Goal: Task Accomplishment & Management: Complete application form

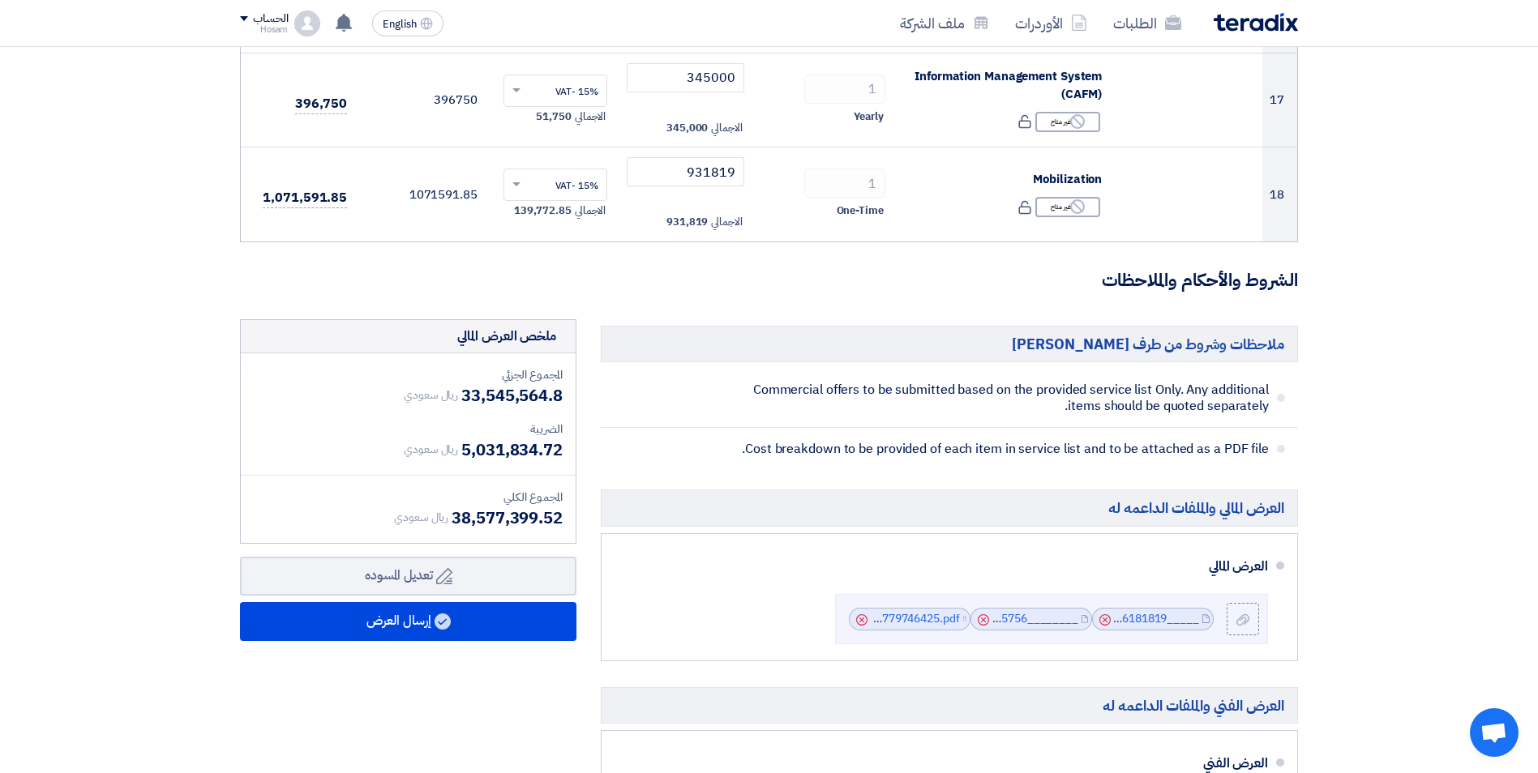
scroll to position [1784, 0]
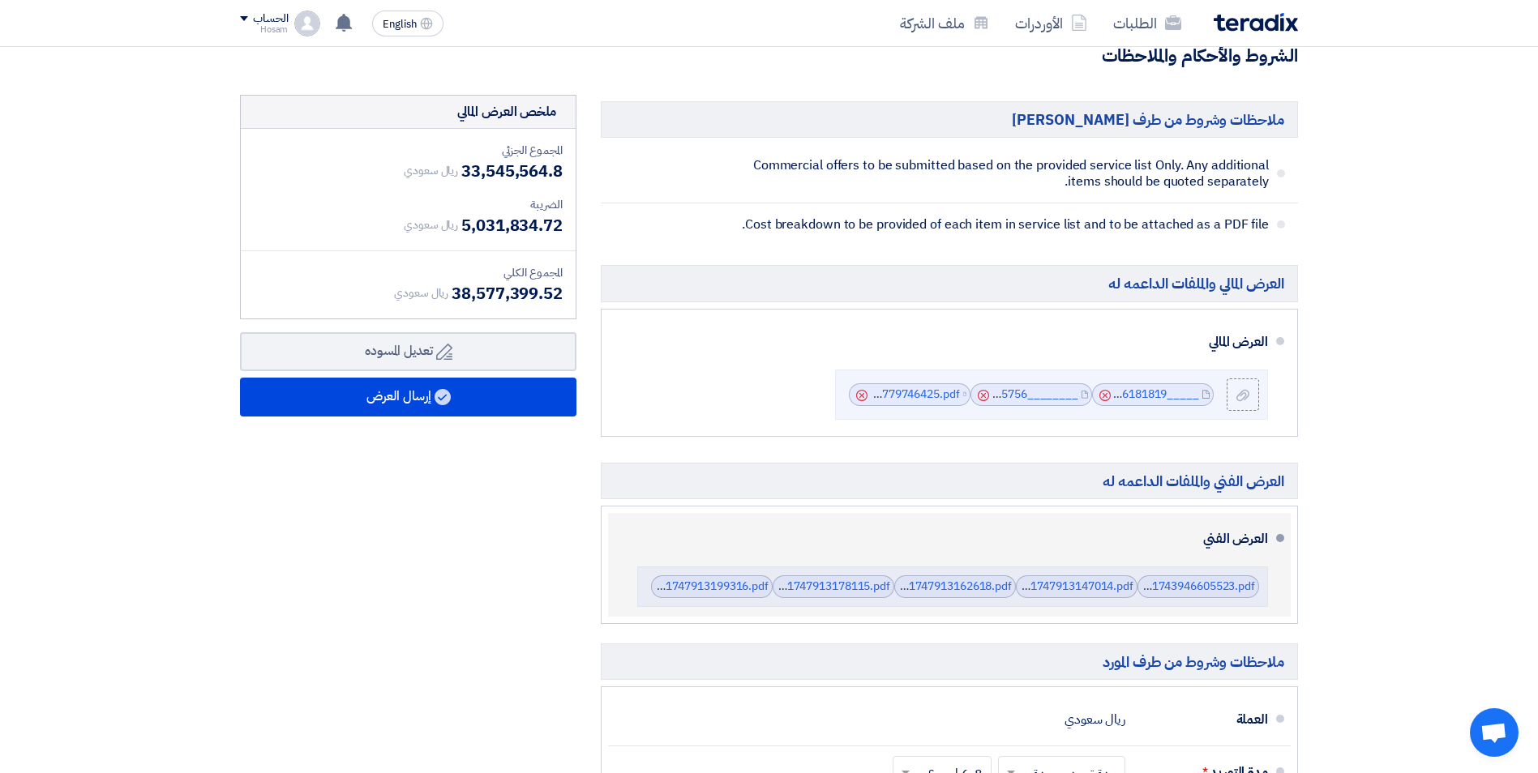
scroll to position [2027, 0]
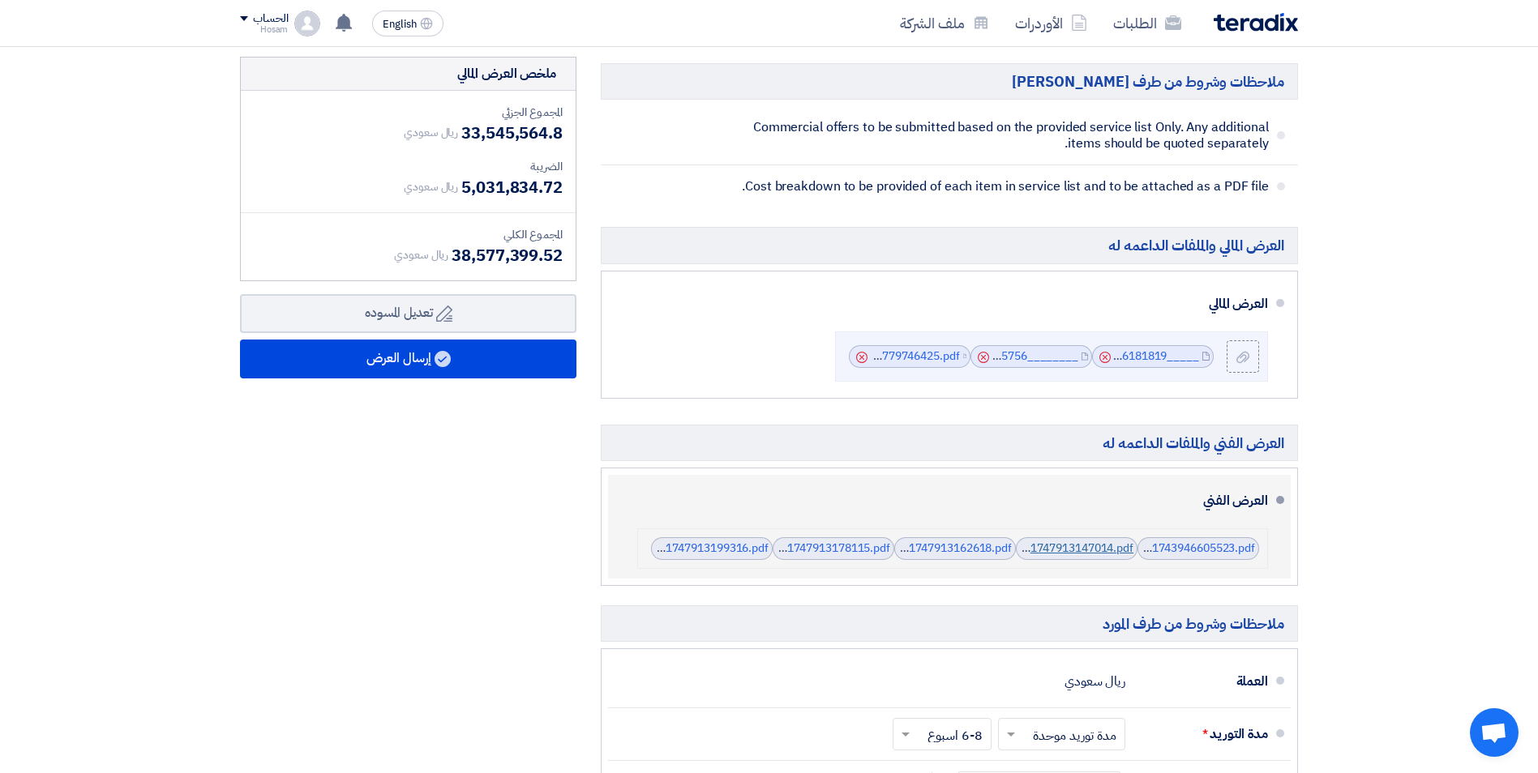
drag, startPoint x: 1099, startPoint y: 549, endPoint x: 1078, endPoint y: 549, distance: 21.1
click at [1078, 549] on link "Updated_technical_proposal__Jawharat_Jeddah__1747913147014.pdf" at bounding box center [949, 548] width 368 height 17
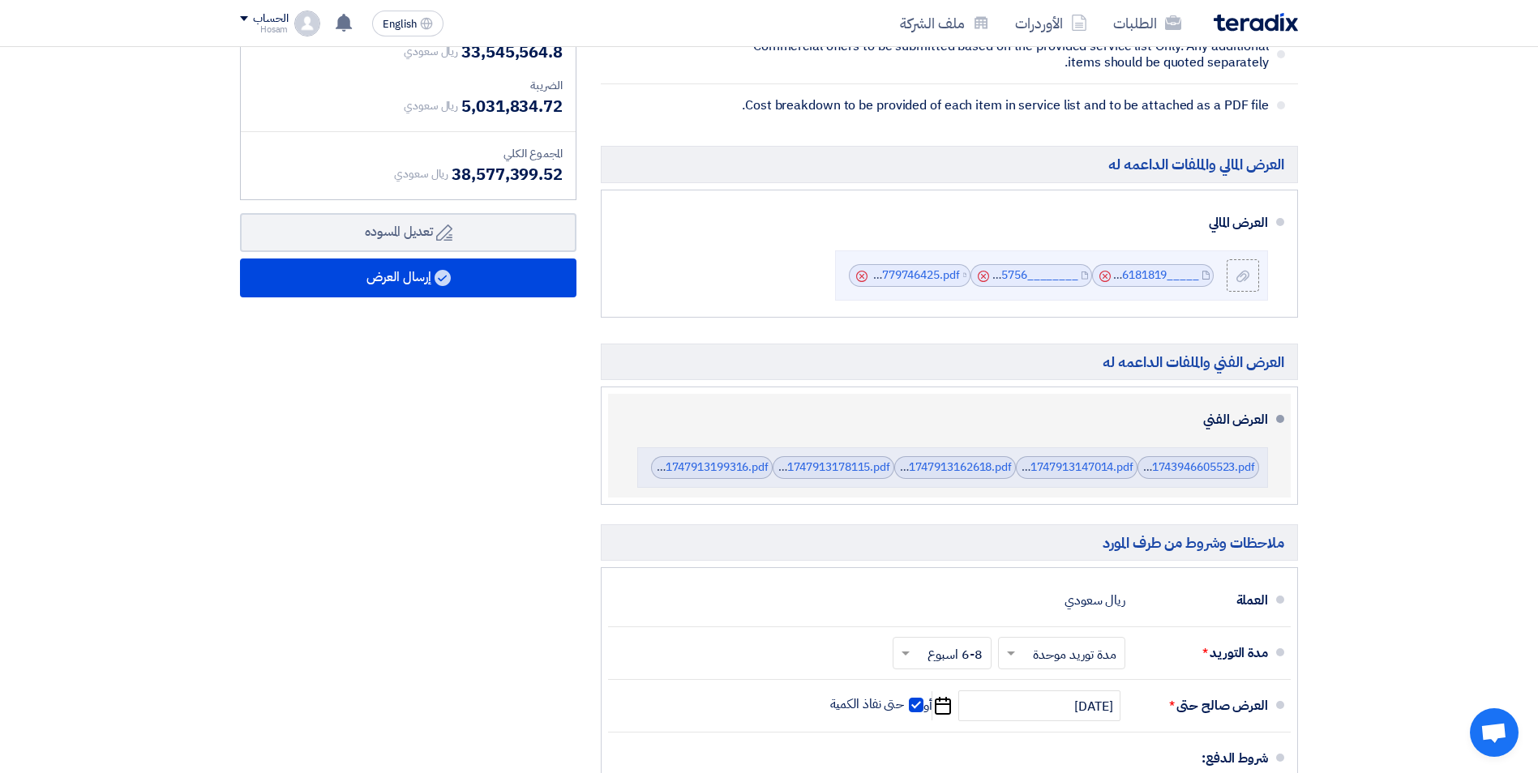
click at [1245, 416] on div "العرض الفني" at bounding box center [951, 419] width 634 height 39
click at [1272, 470] on li "العرض الفني Arabian_Services_Eng_Profile___converted_1743946605523.pdf" at bounding box center [949, 446] width 683 height 104
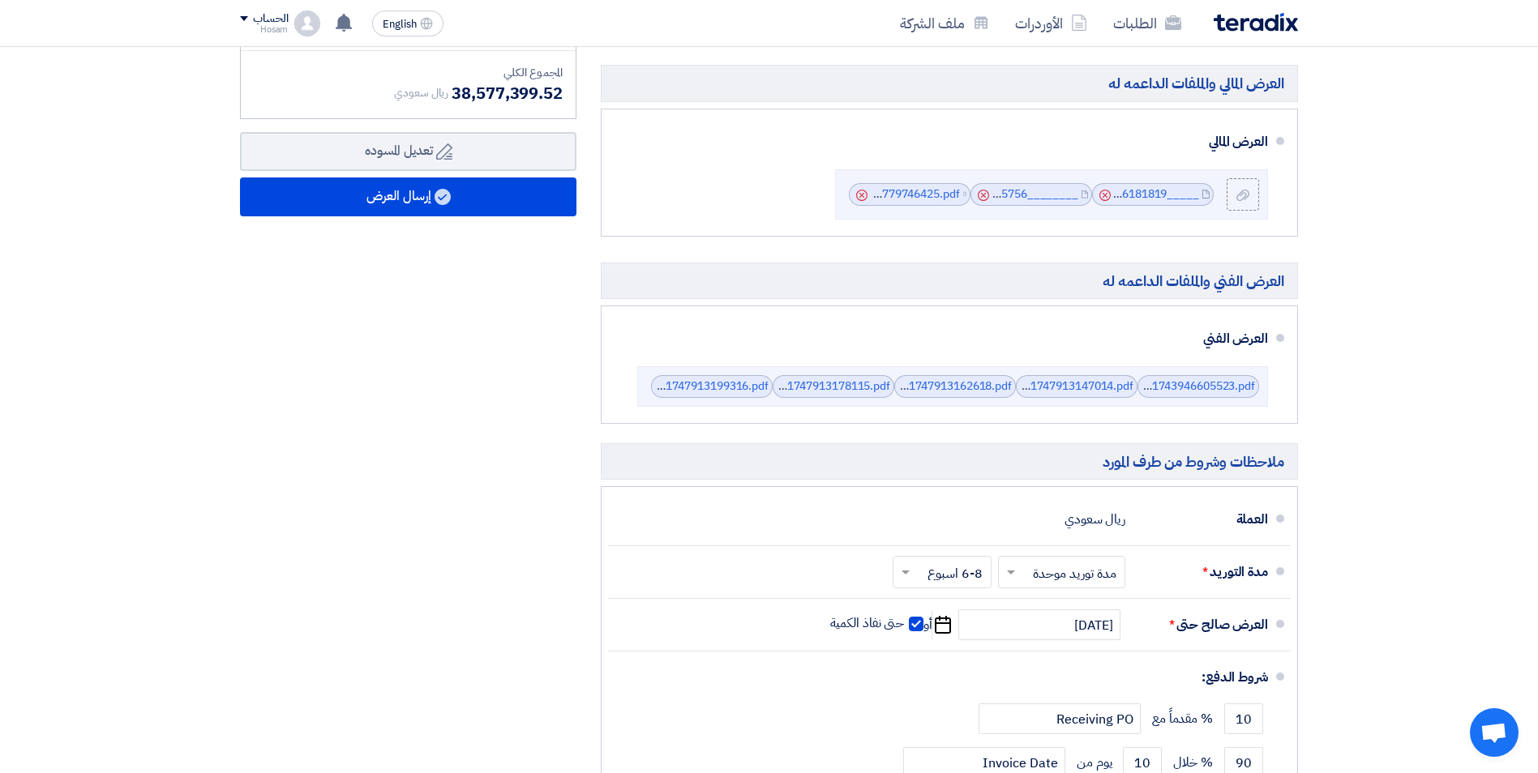
drag, startPoint x: 1090, startPoint y: 385, endPoint x: 971, endPoint y: 434, distance: 128.0
click at [971, 434] on div "ملاحظات وشروط من طرف [PERSON_NAME] Commercial offers to be submitted based on t…" at bounding box center [950, 390] width 722 height 991
click at [1023, 422] on ul "العرض الفني Arabian_Services_Eng_Profile___converted_1743946605523.pdf" at bounding box center [949, 365] width 697 height 118
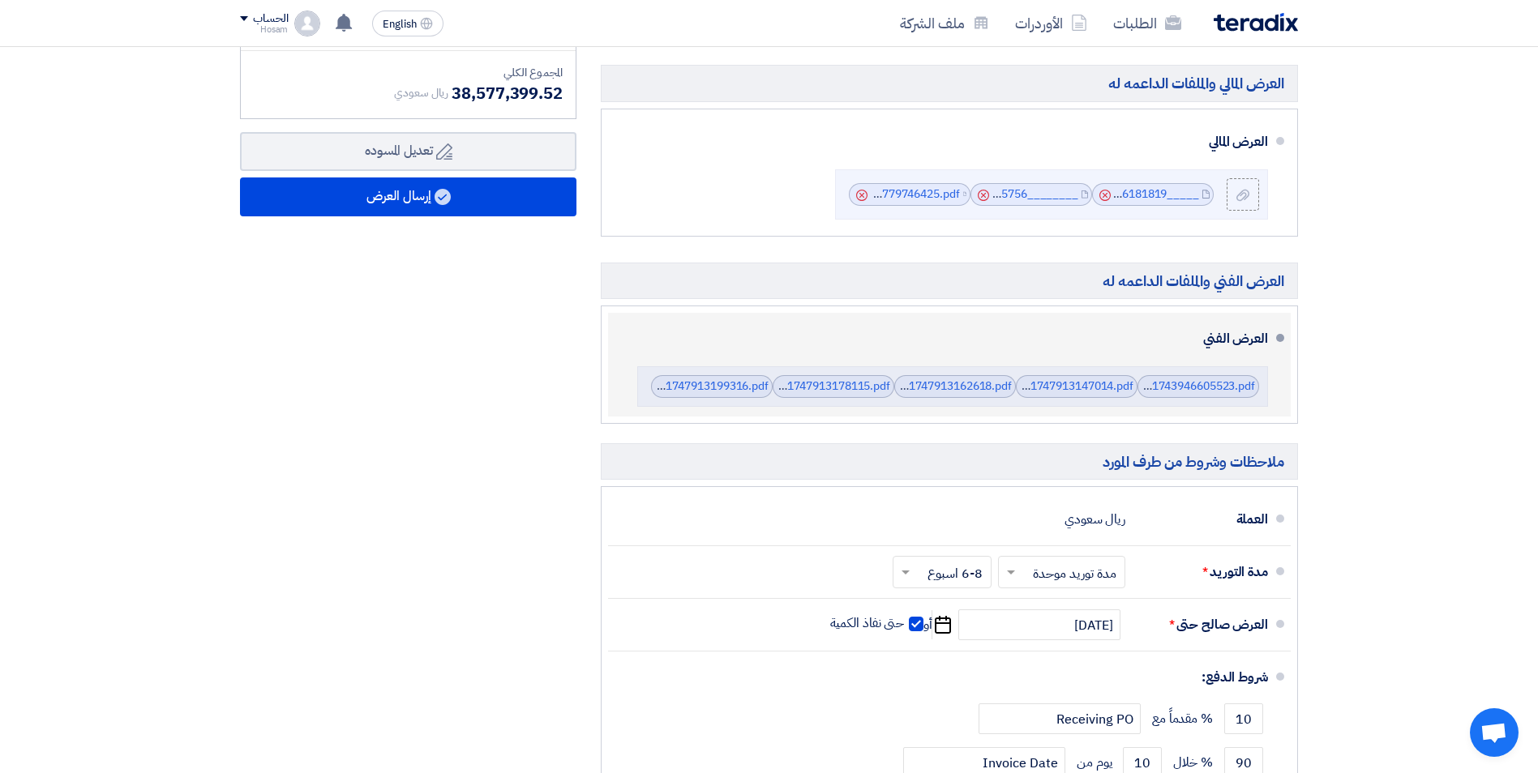
click at [1240, 338] on div "العرض الفني" at bounding box center [951, 338] width 634 height 39
drag, startPoint x: 1240, startPoint y: 338, endPoint x: 1279, endPoint y: 345, distance: 39.5
click at [1279, 345] on li "العرض الفني Arabian_Services_Eng_Profile___converted_1743946605523.pdf" at bounding box center [949, 365] width 683 height 104
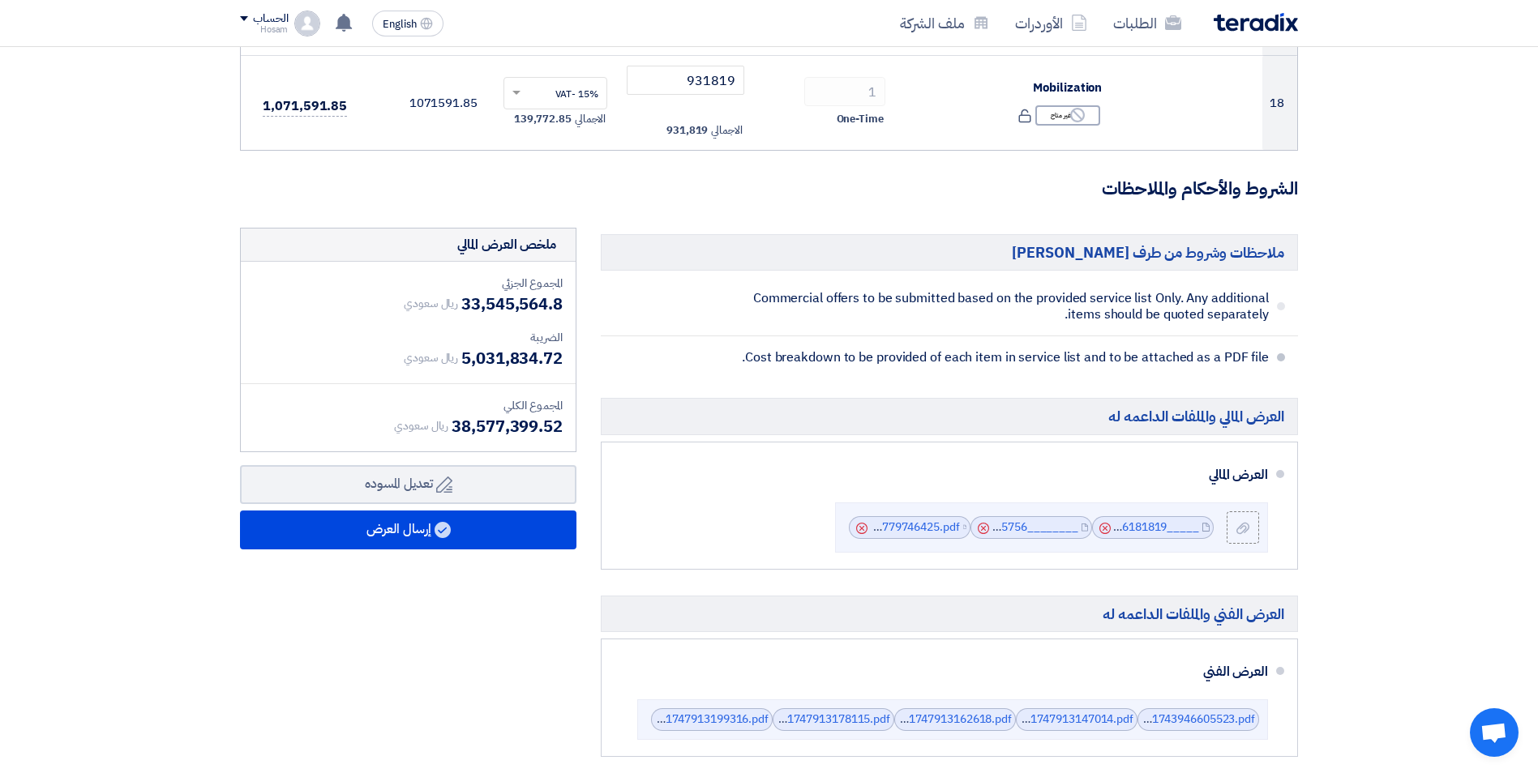
scroll to position [1865, 0]
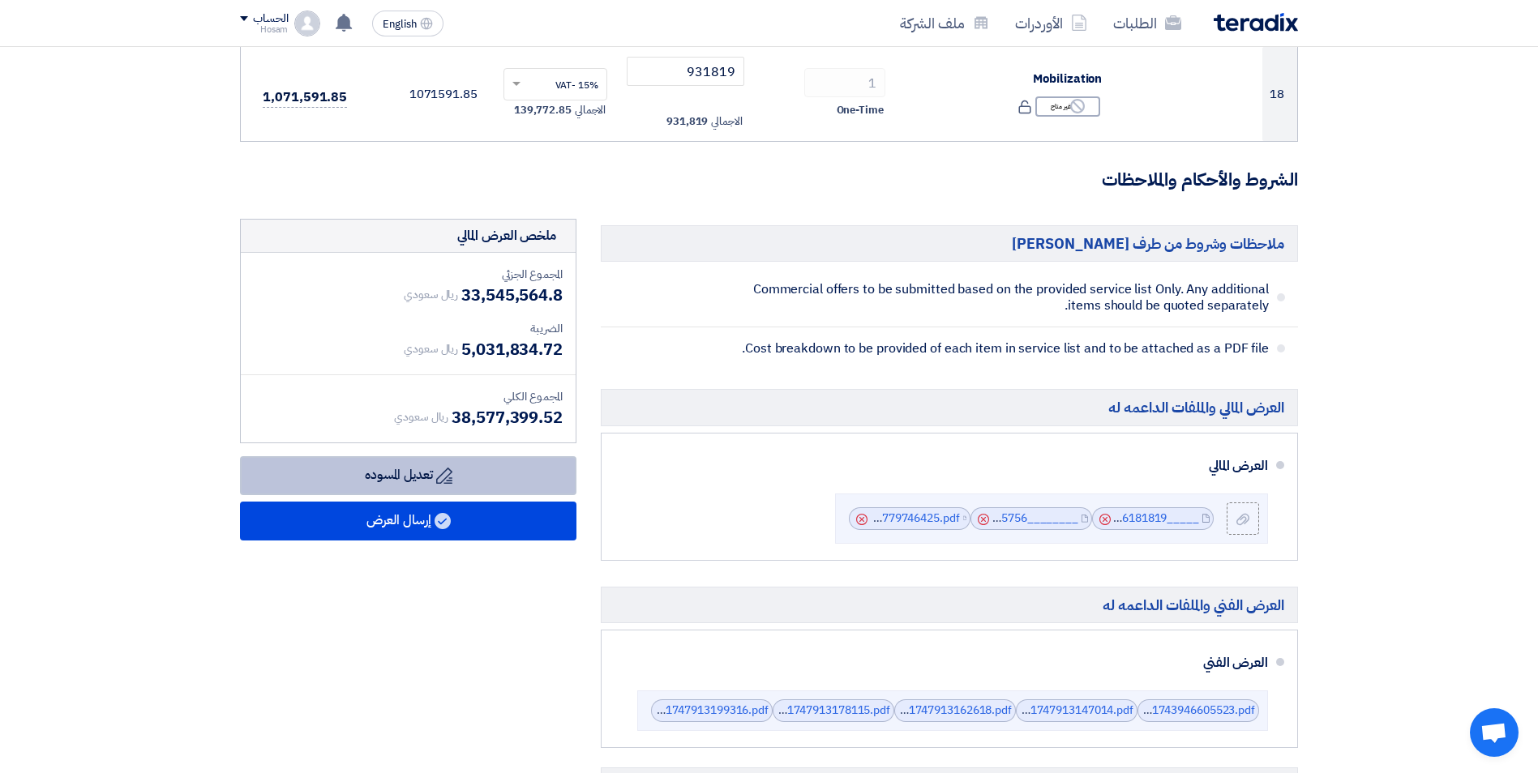
click at [413, 476] on button "Draft تعديل المسوده" at bounding box center [408, 475] width 336 height 39
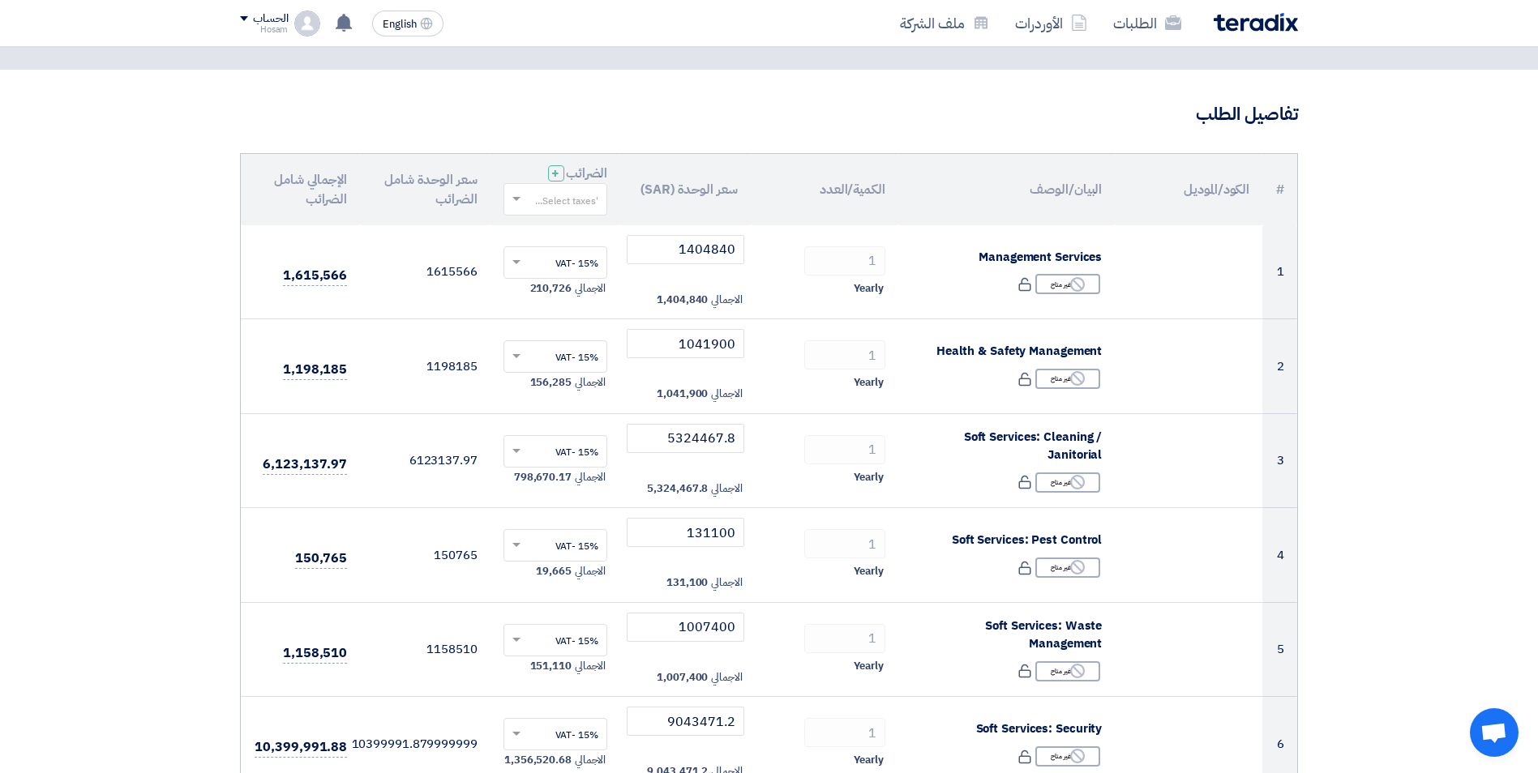
scroll to position [0, 0]
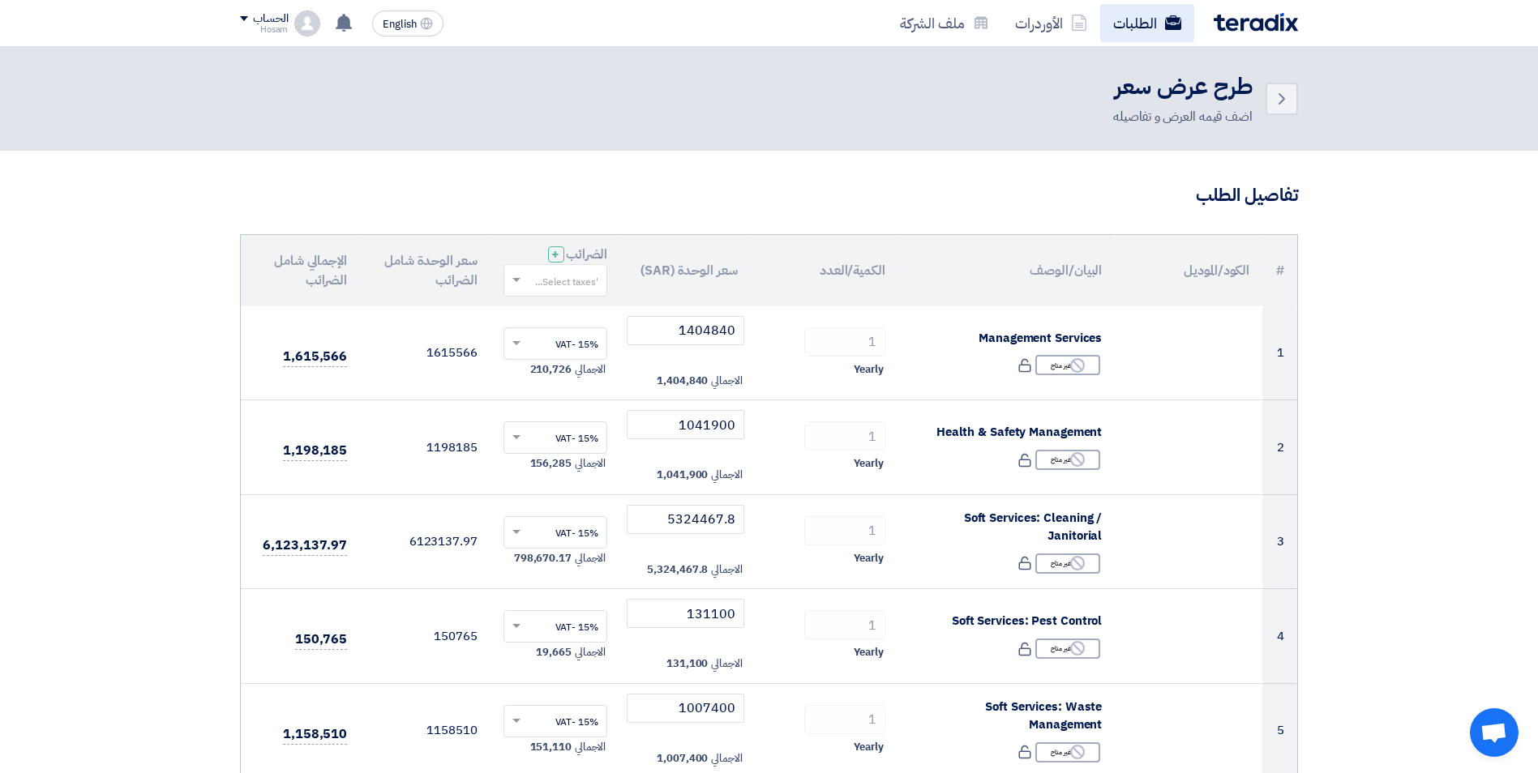
click at [1133, 19] on link "الطلبات" at bounding box center [1147, 23] width 94 height 38
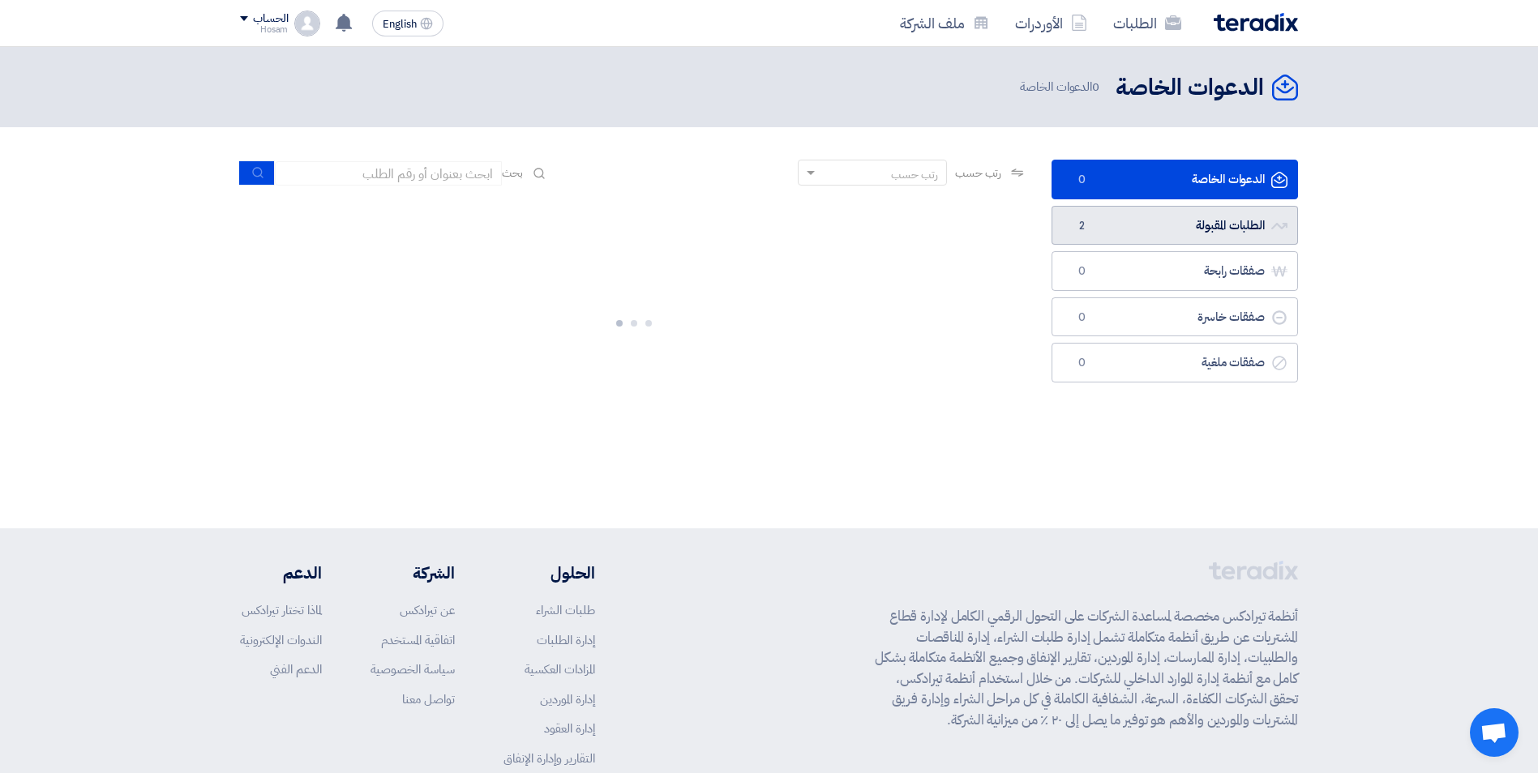
click at [1236, 222] on link "الطلبات المقبولة الطلبات المقبولة 2" at bounding box center [1174, 226] width 246 height 40
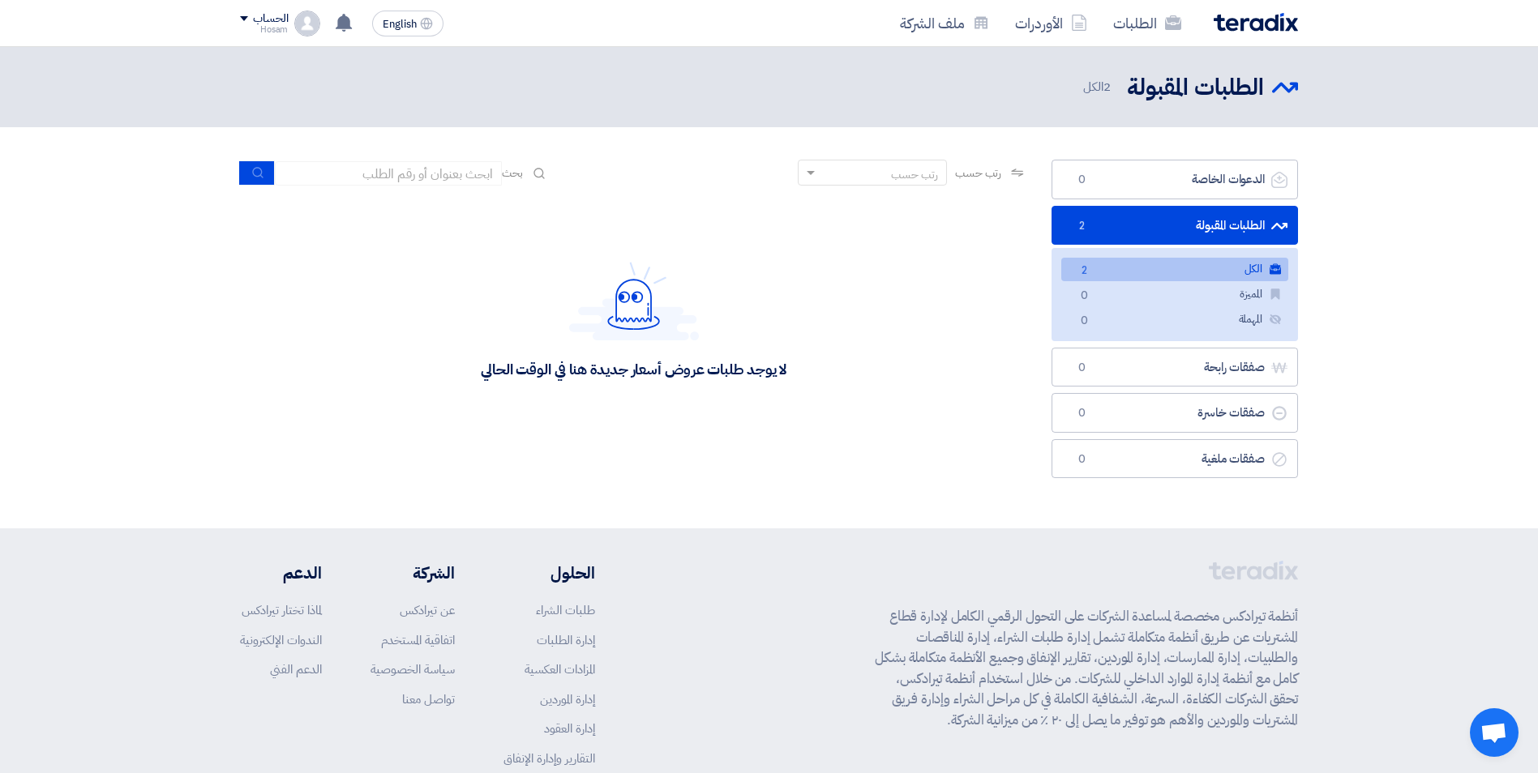
click at [1235, 266] on link "الكل الكل 2" at bounding box center [1174, 270] width 227 height 24
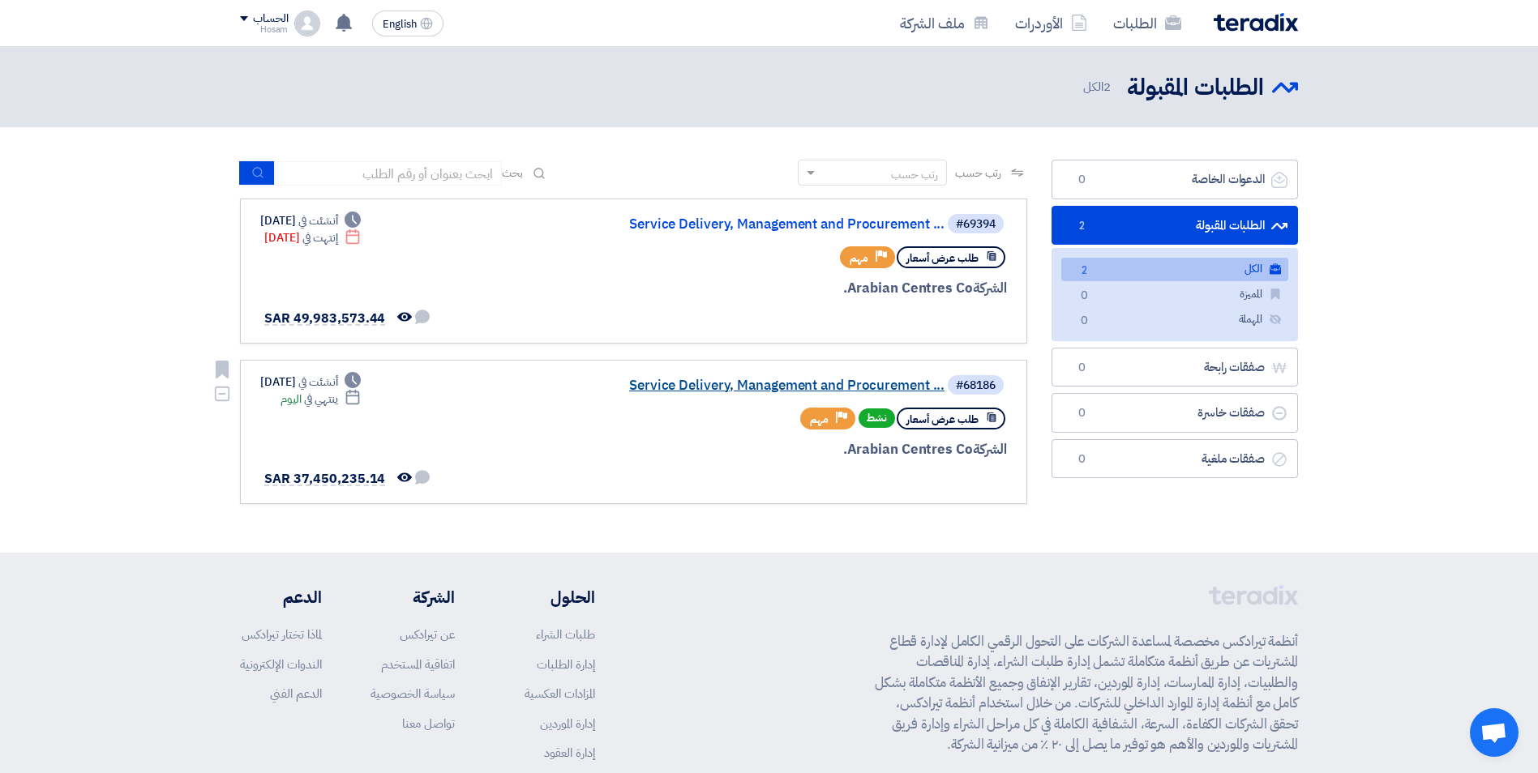
click at [772, 380] on link "Service Delivery, Management and Procurement ..." at bounding box center [782, 386] width 324 height 15
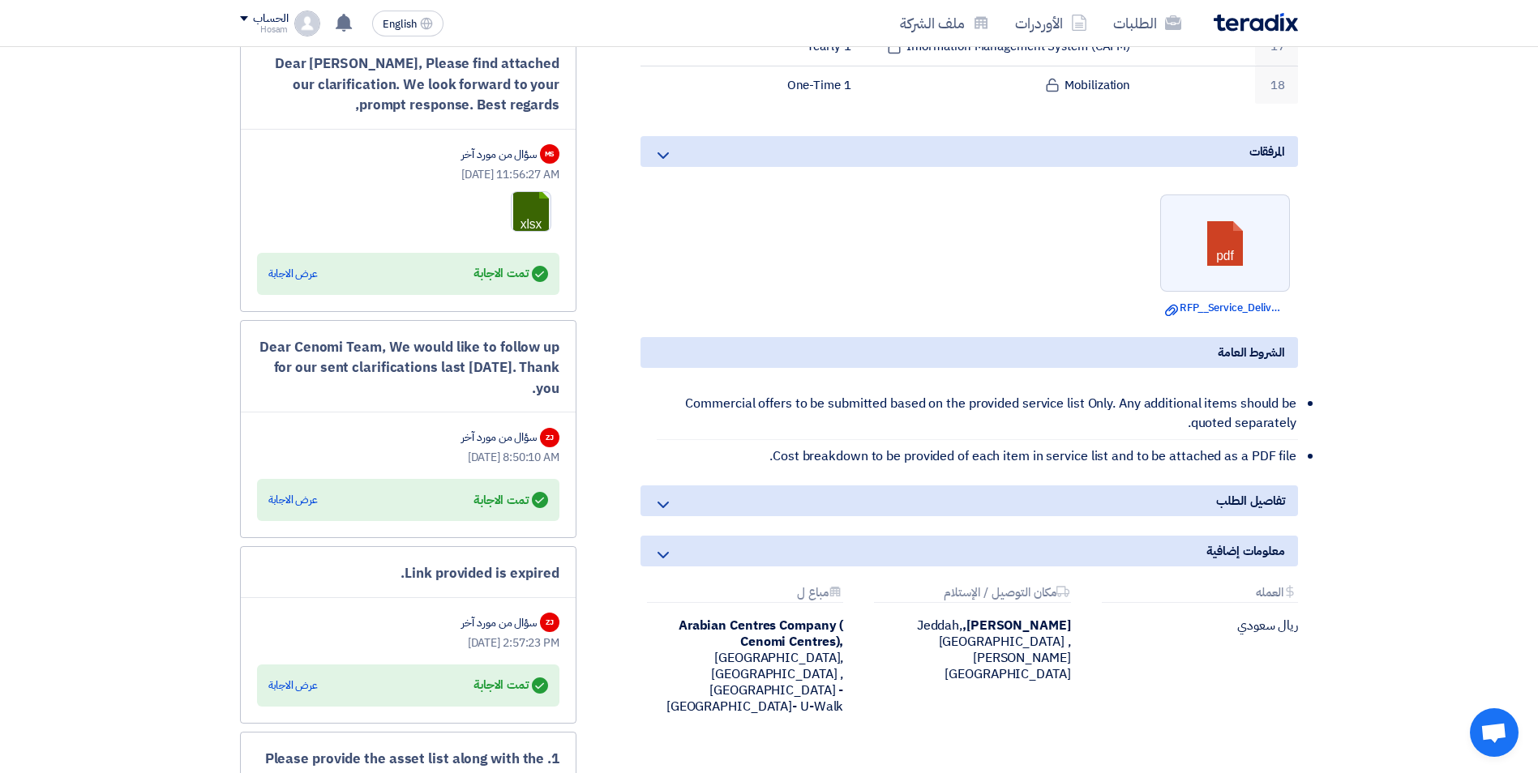
scroll to position [1216, 0]
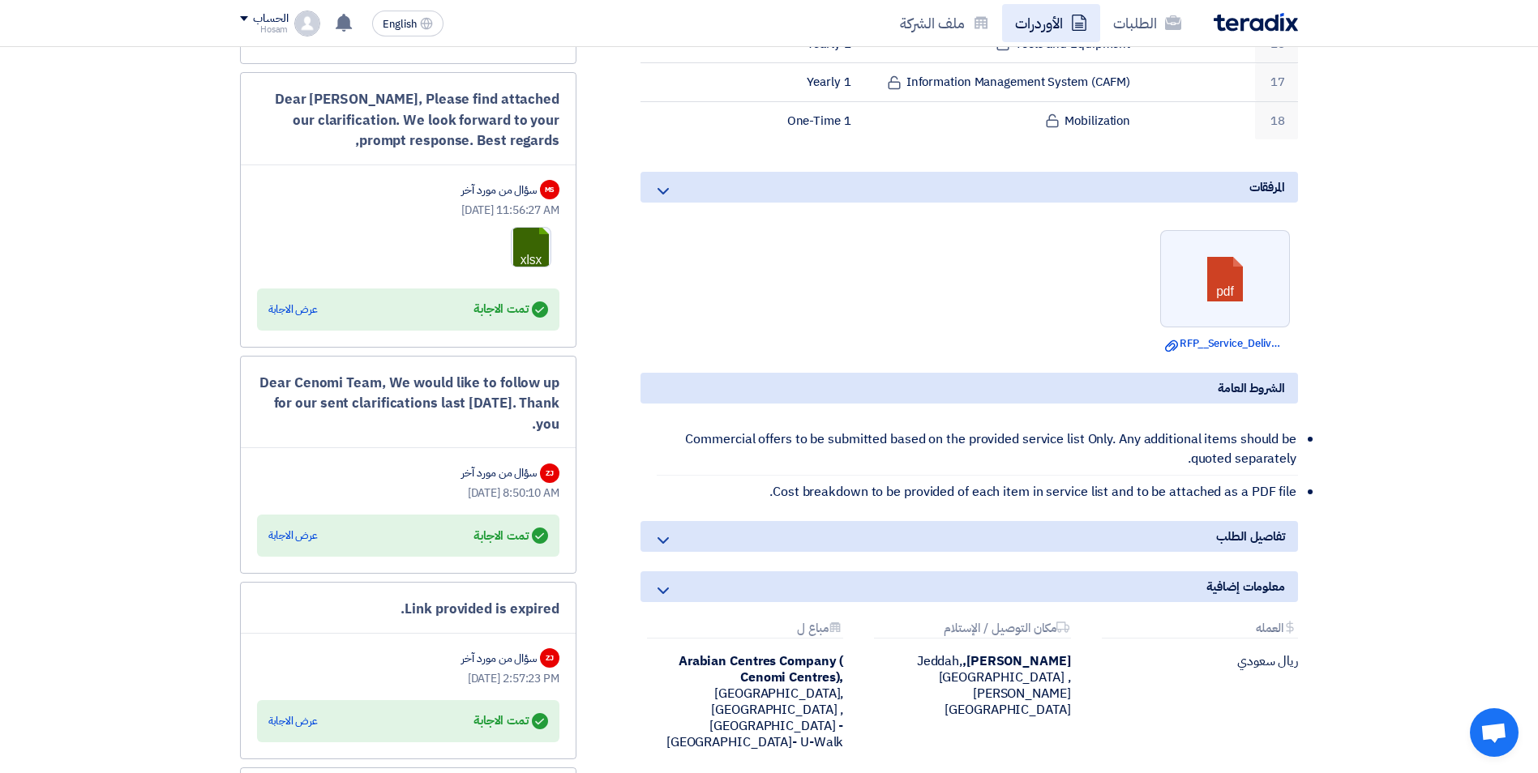
click at [1058, 19] on link "الأوردرات" at bounding box center [1051, 23] width 98 height 38
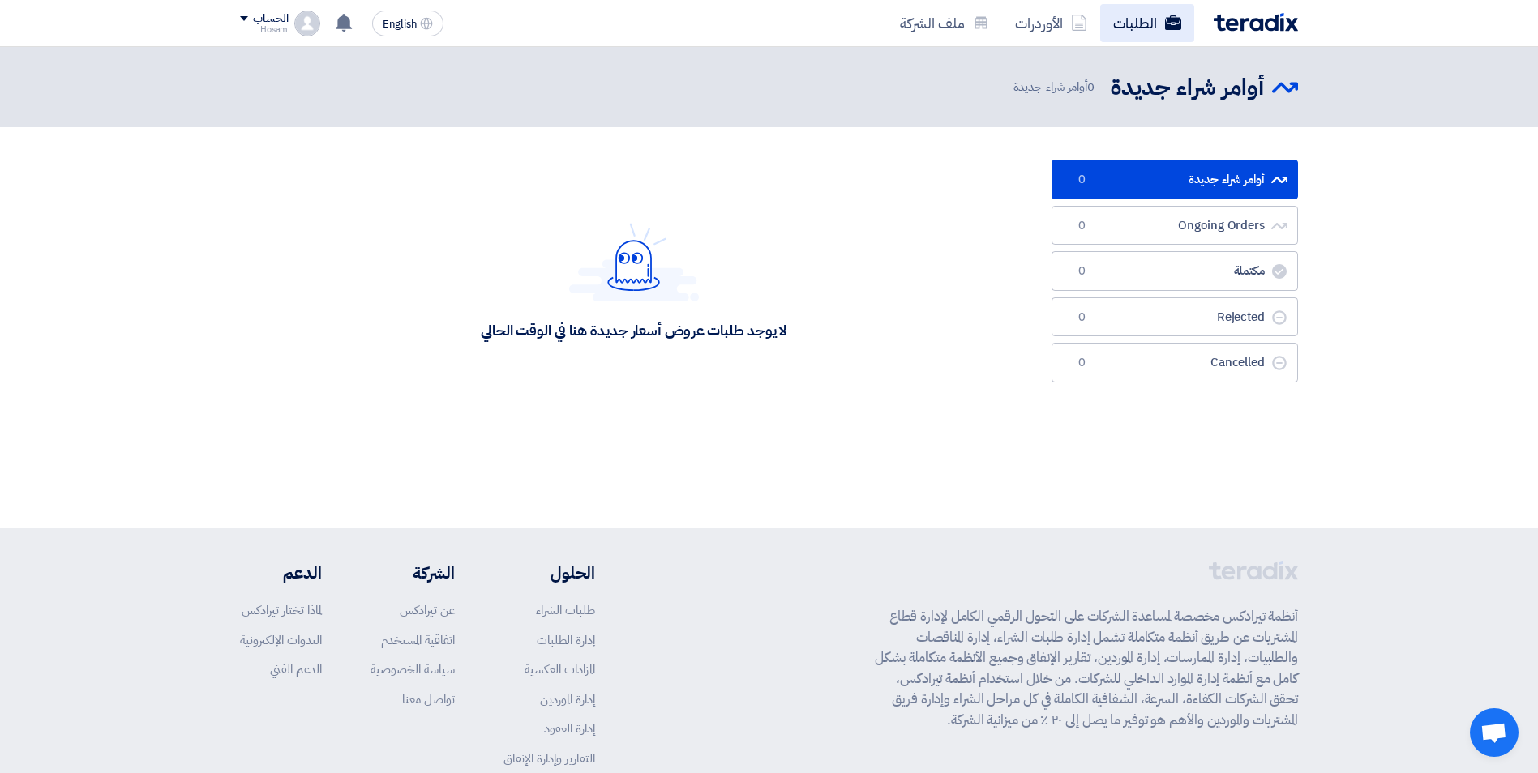
click at [1140, 24] on link "الطلبات" at bounding box center [1147, 23] width 94 height 38
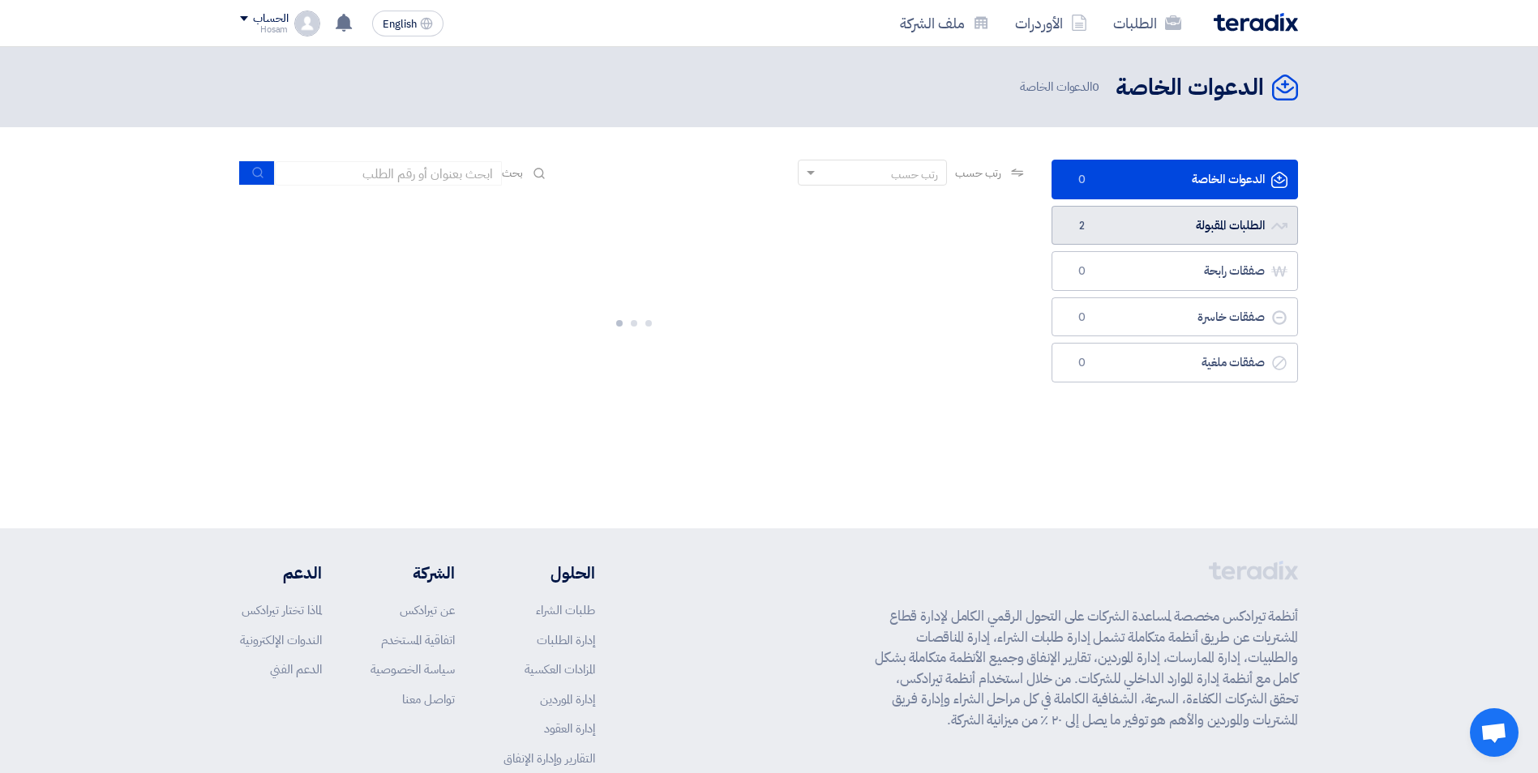
click at [1200, 229] on link "الطلبات المقبولة الطلبات المقبولة 2" at bounding box center [1174, 226] width 246 height 40
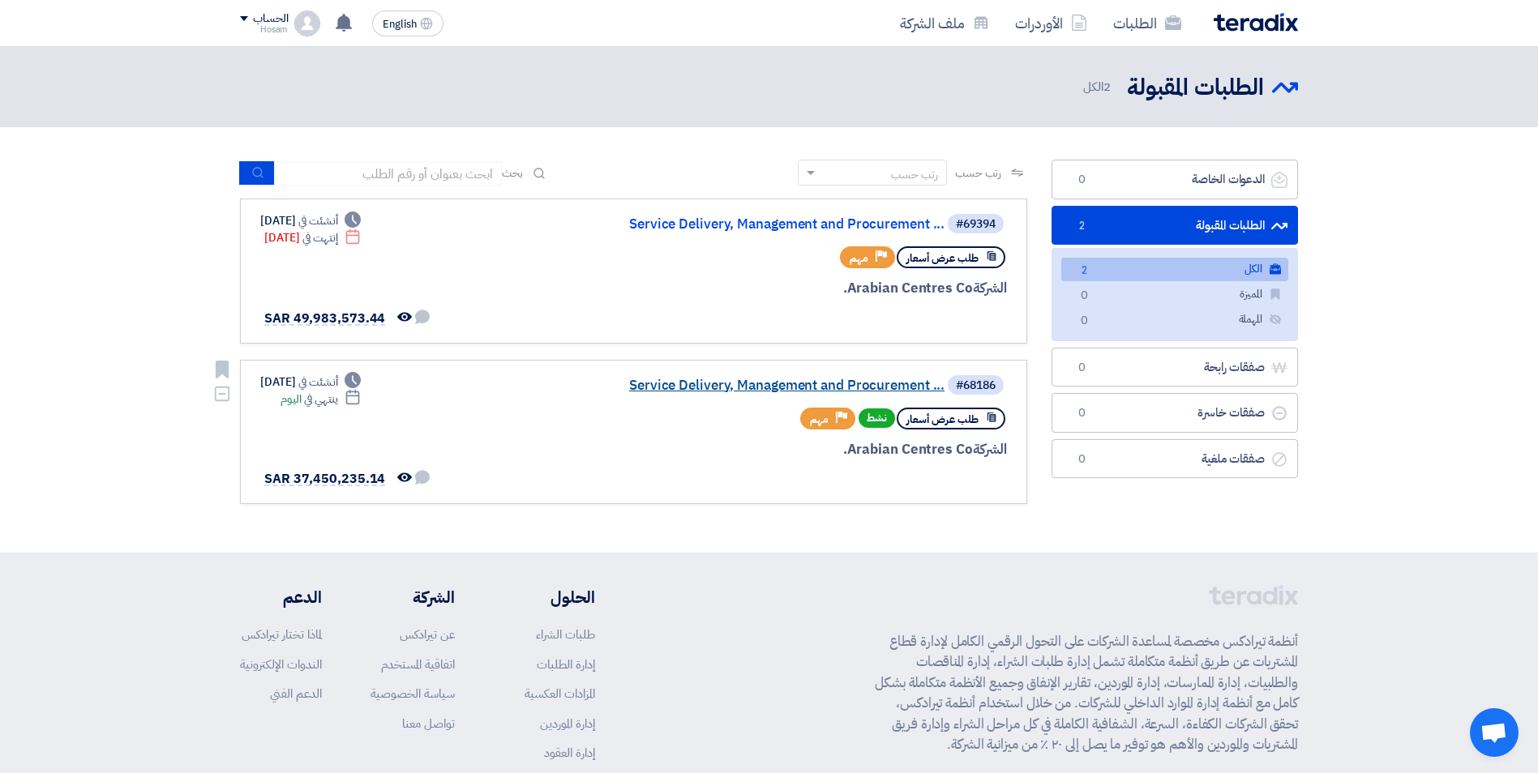
click at [855, 381] on link "Service Delivery, Management and Procurement ..." at bounding box center [782, 386] width 324 height 15
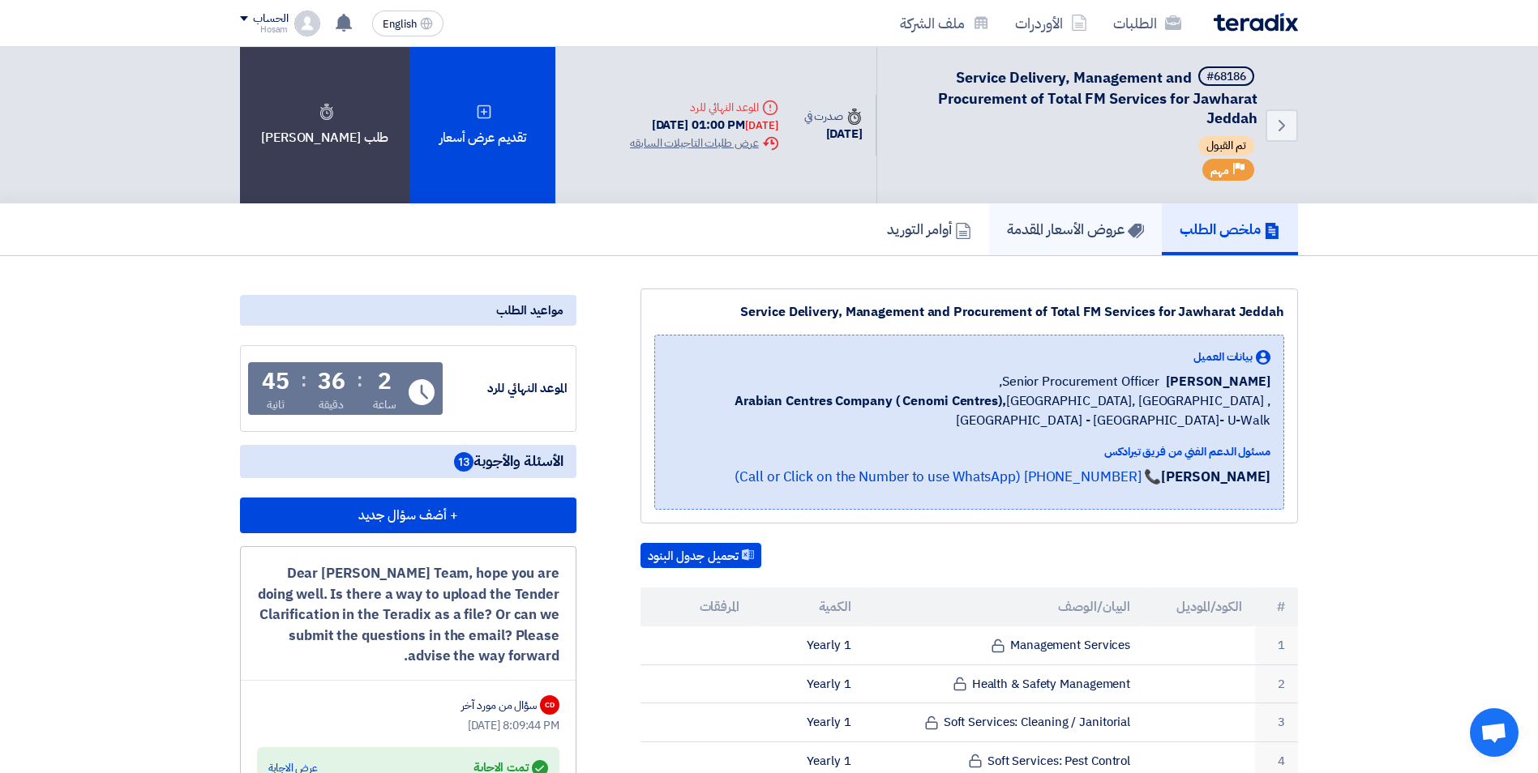
click at [1048, 233] on h5 "عروض الأسعار المقدمة" at bounding box center [1075, 229] width 137 height 19
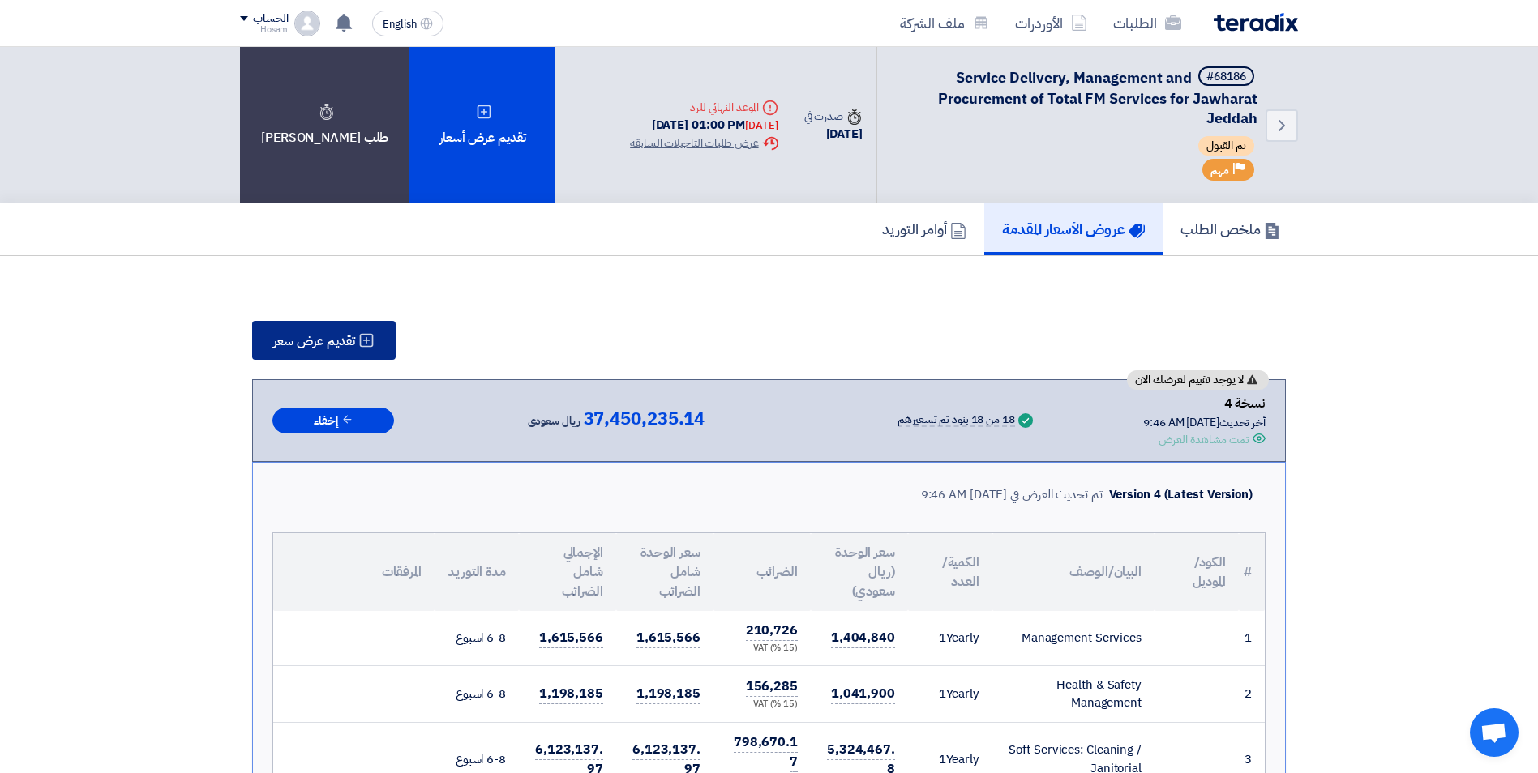
click at [330, 331] on button "تقديم عرض سعر" at bounding box center [323, 340] width 143 height 39
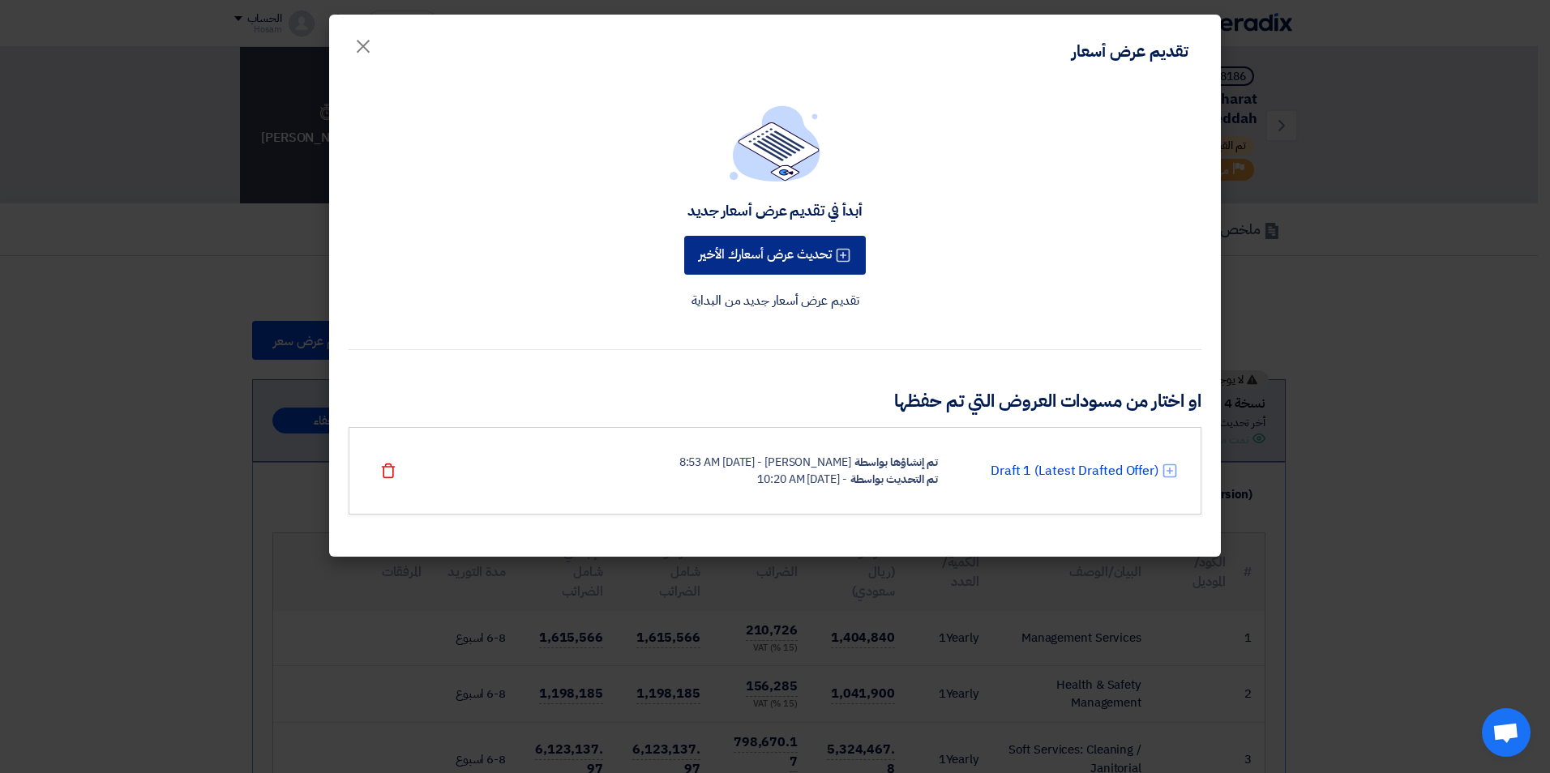
click at [777, 257] on button "تحديث عرض أسعارك الأخير" at bounding box center [775, 255] width 182 height 39
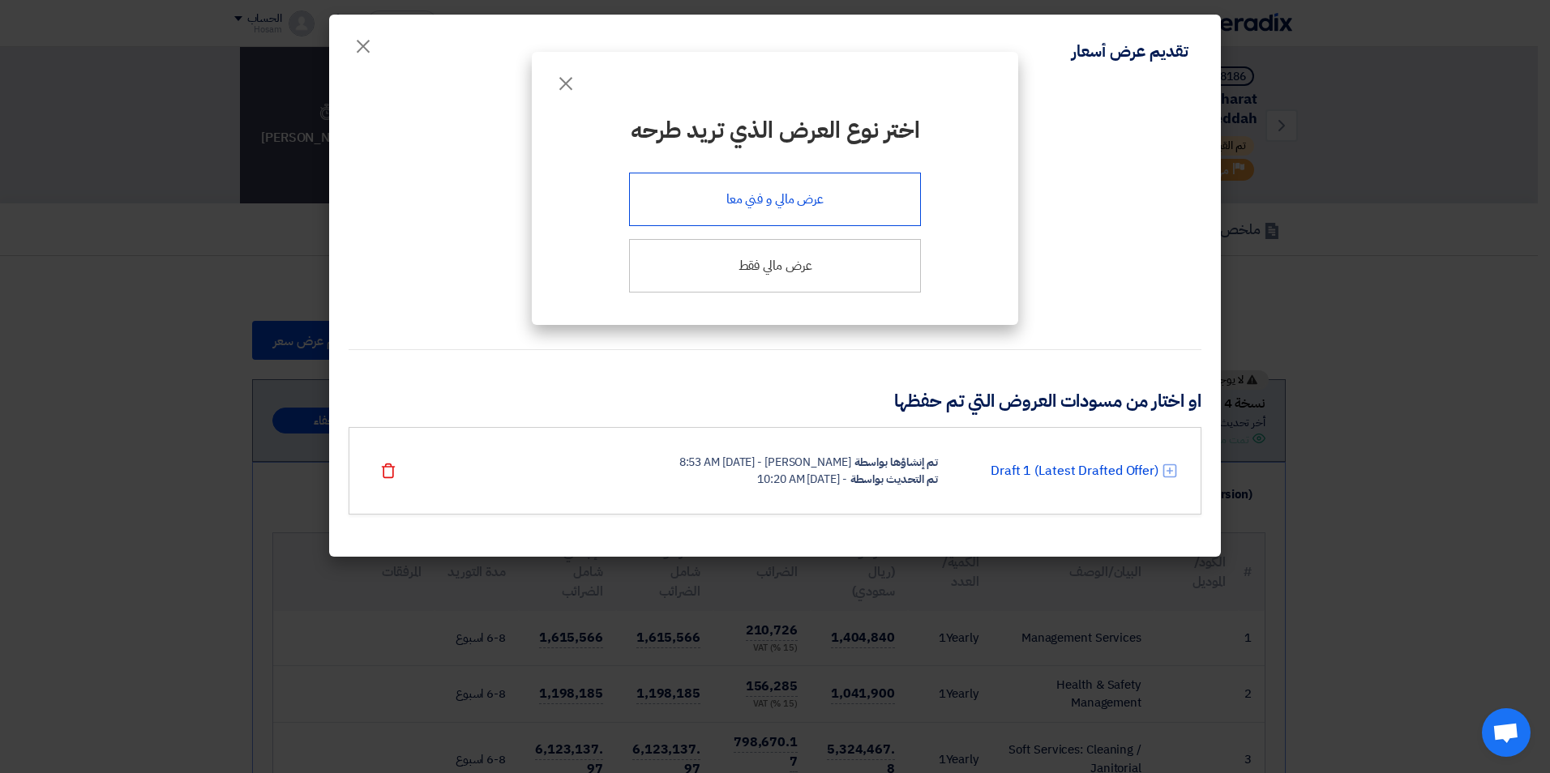
click at [797, 205] on div "عرض مالي و فني معا" at bounding box center [775, 200] width 292 height 54
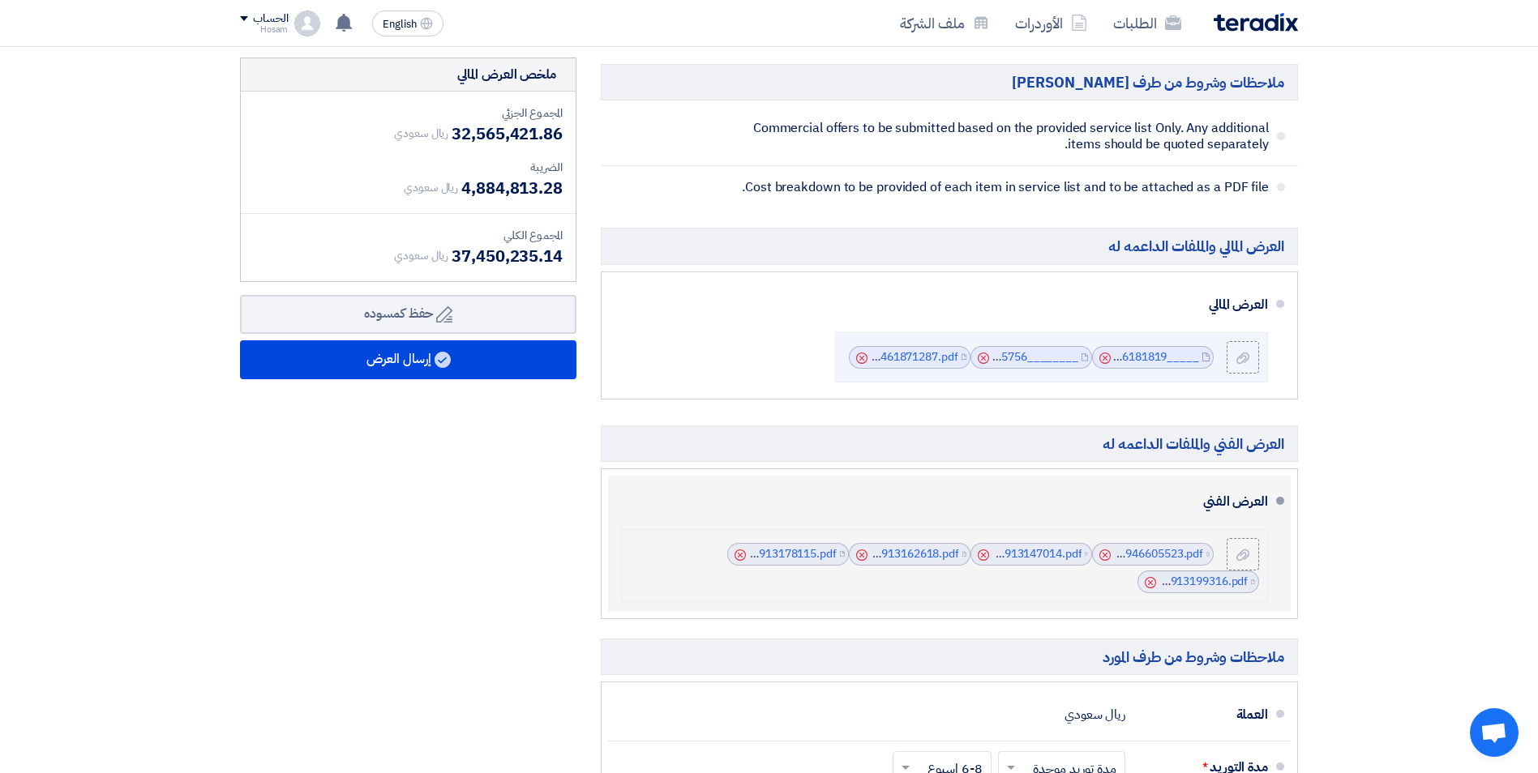
scroll to position [2027, 0]
click at [983, 555] on use at bounding box center [983, 554] width 11 height 11
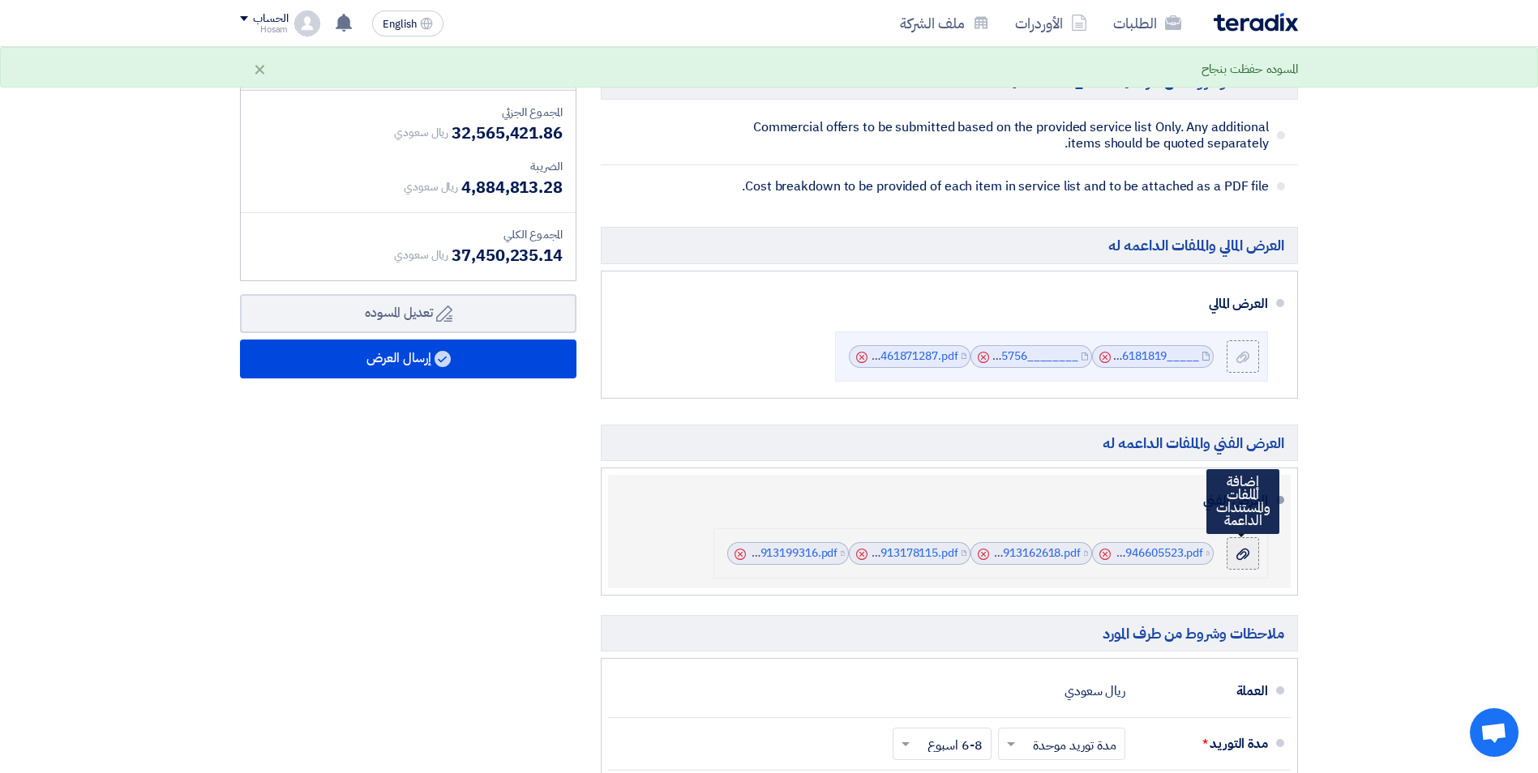
click at [1232, 553] on label at bounding box center [1243, 553] width 32 height 32
click at [0, 0] on input "file" at bounding box center [0, 0] width 0 height 0
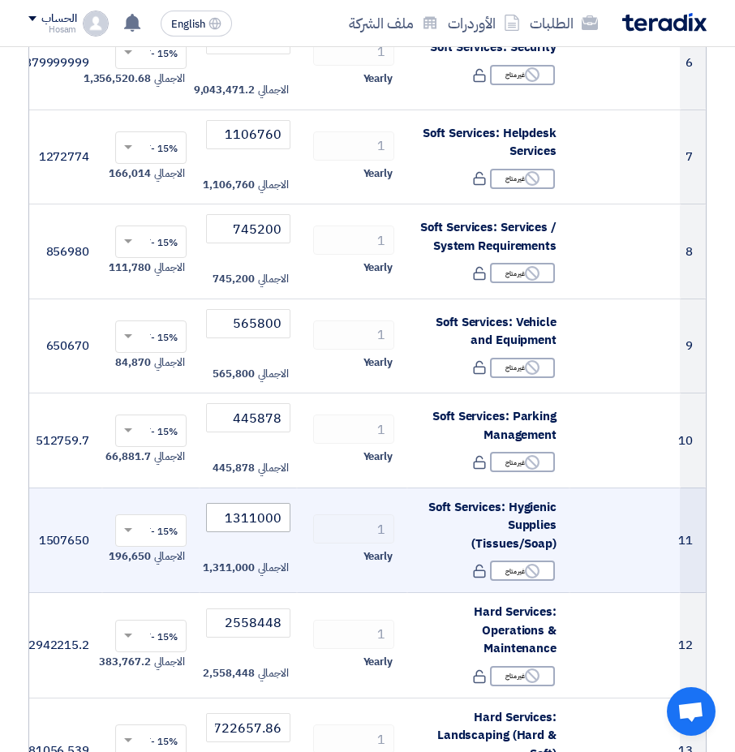
scroll to position [811, 0]
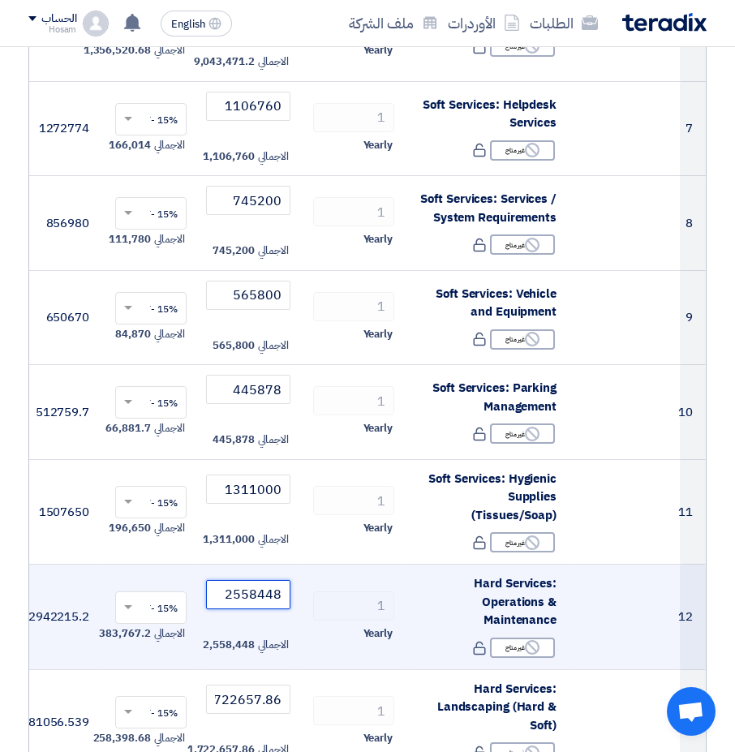
click at [250, 590] on input "2558448" at bounding box center [248, 594] width 84 height 29
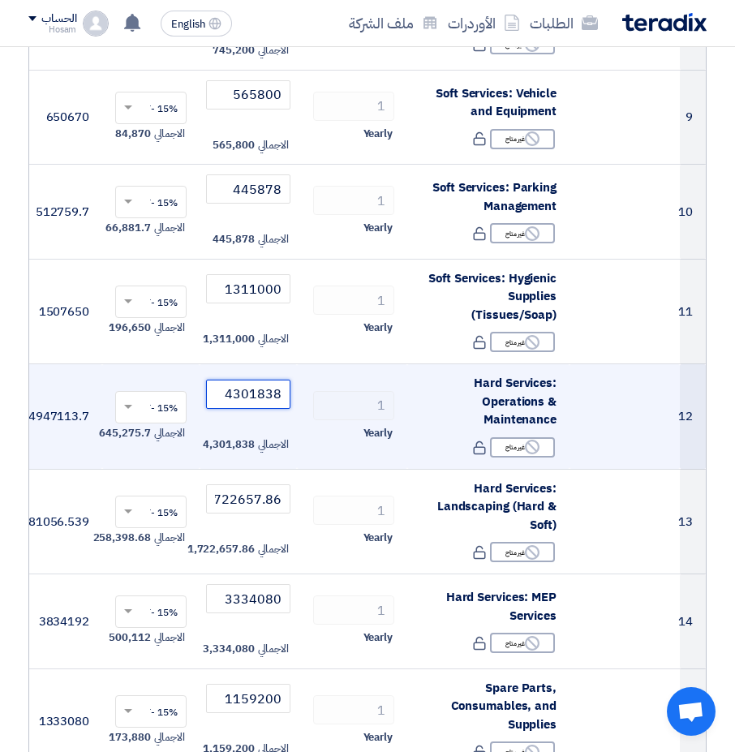
scroll to position [1054, 0]
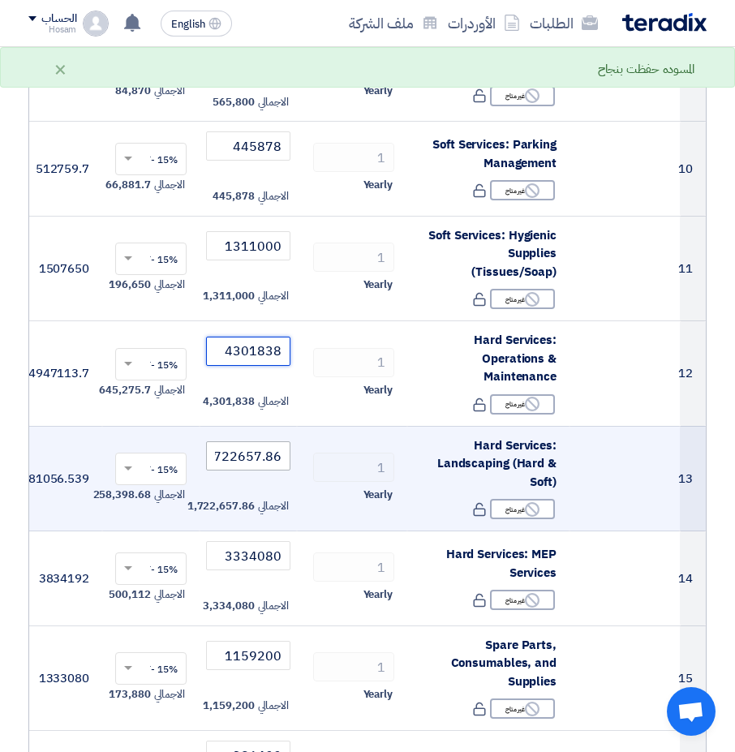
type input "4301838"
click at [257, 456] on input "1722657.86" at bounding box center [248, 455] width 84 height 29
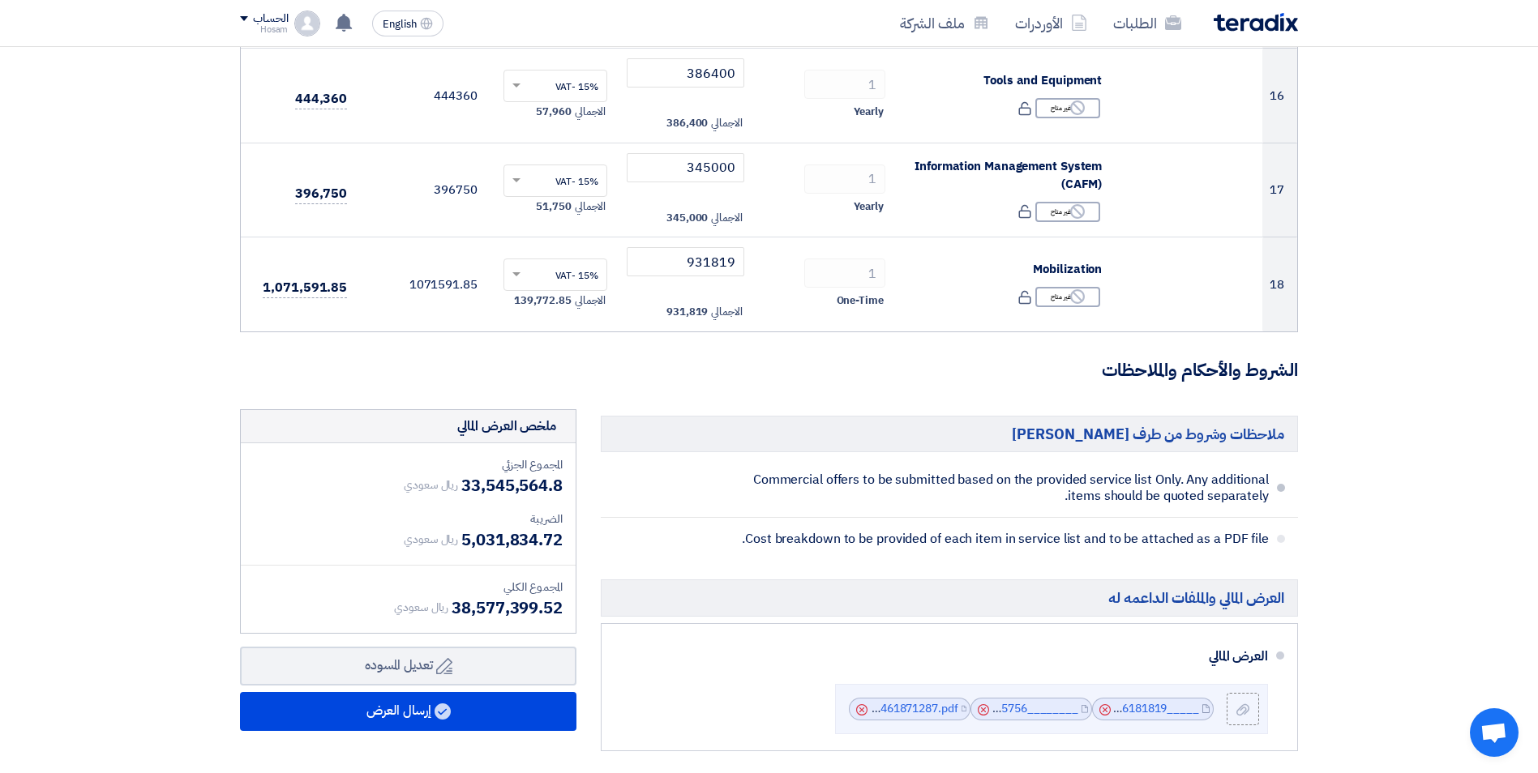
scroll to position [1702, 0]
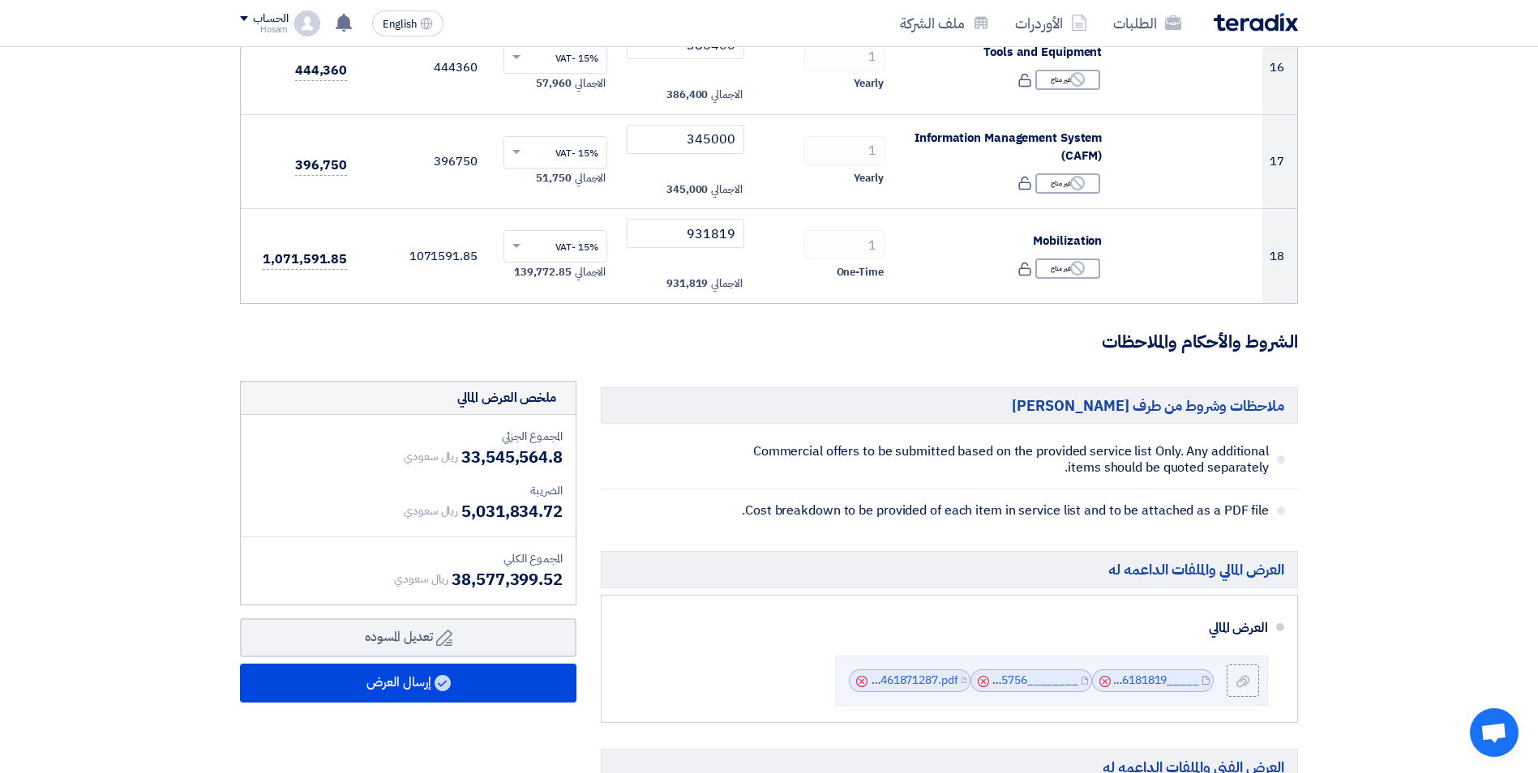
type input "959410.8"
drag, startPoint x: 27, startPoint y: 443, endPoint x: 36, endPoint y: 443, distance: 8.9
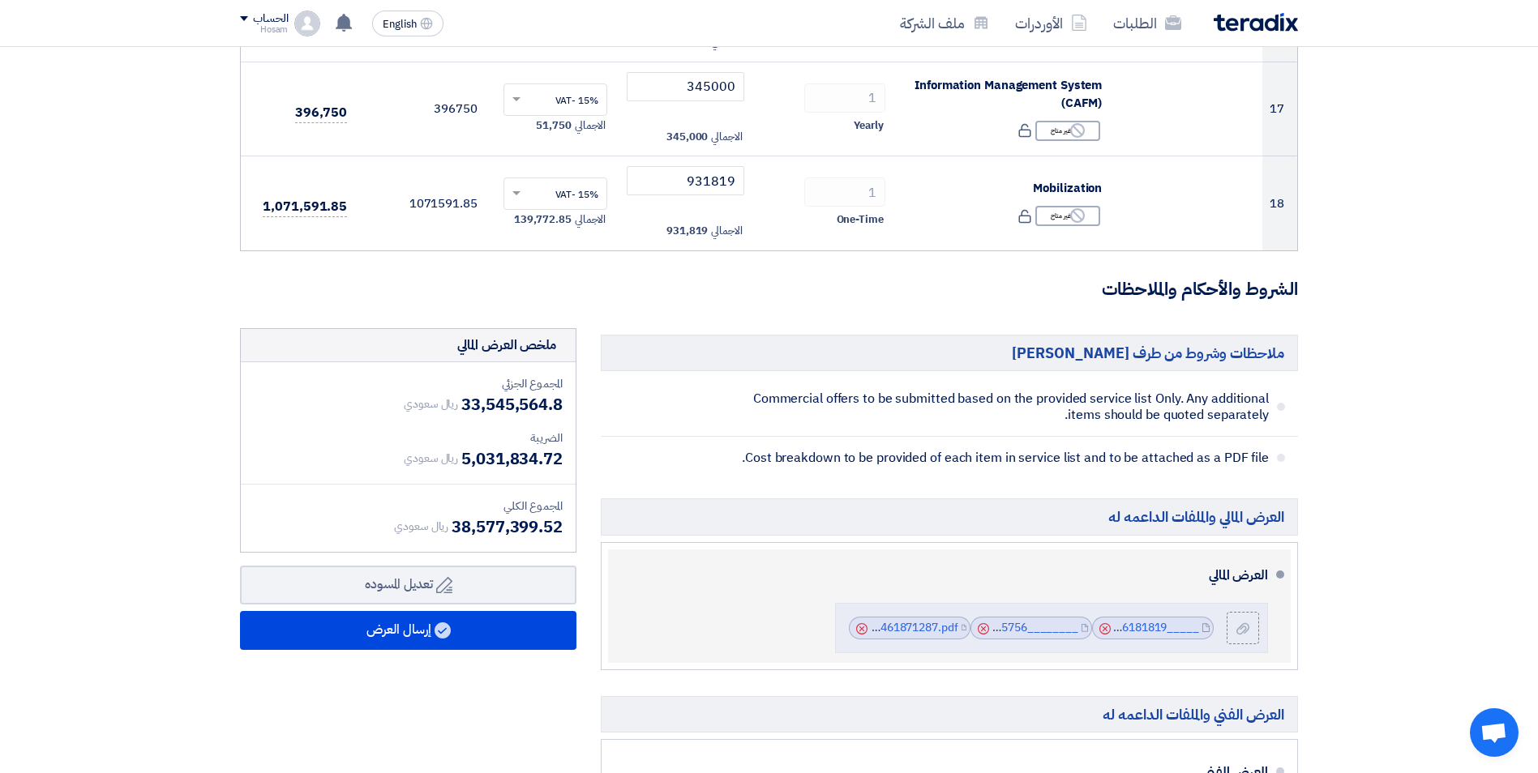
scroll to position [1784, 0]
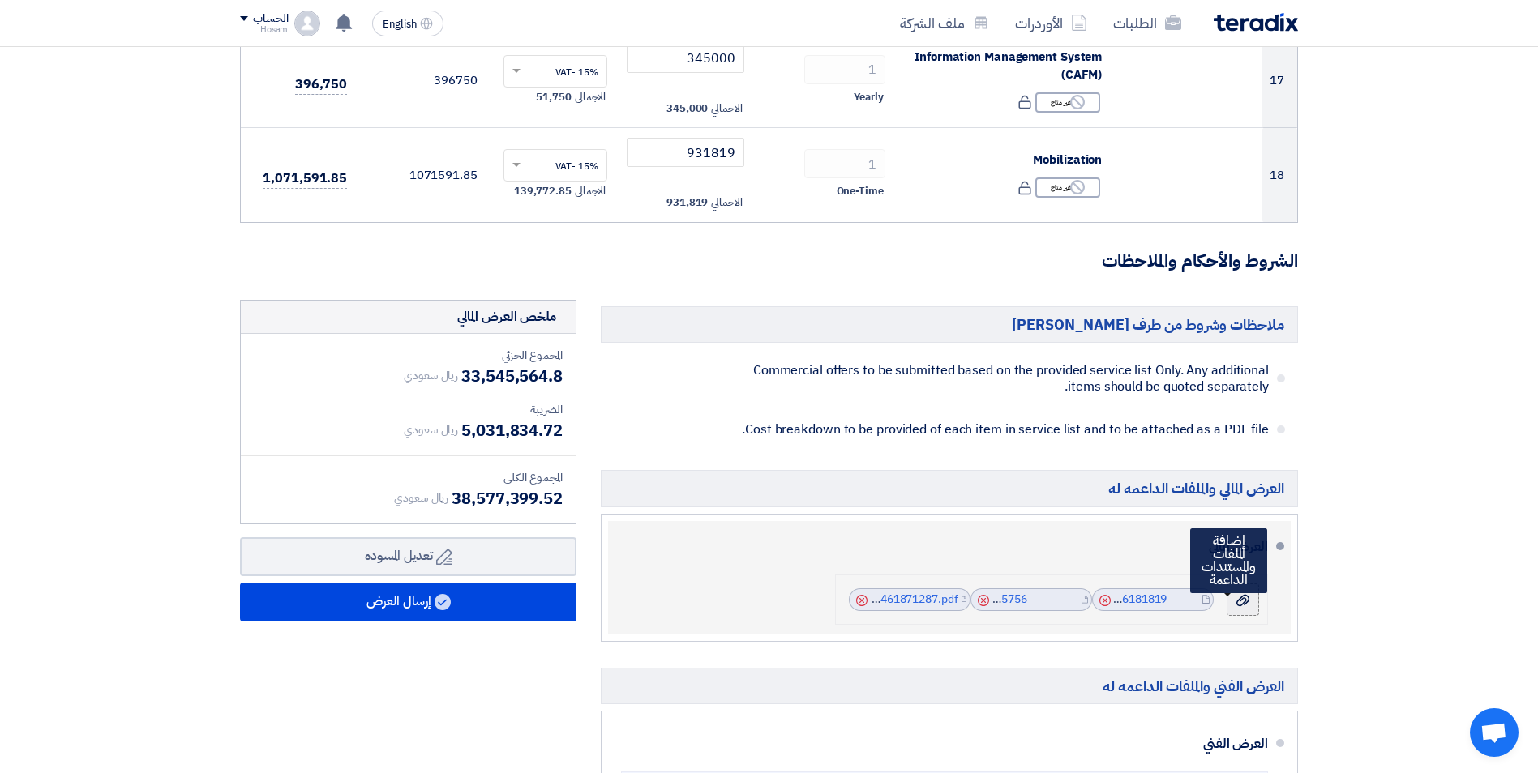
click at [1246, 597] on icon at bounding box center [1242, 600] width 13 height 13
click at [0, 0] on input "file" at bounding box center [0, 0] width 0 height 0
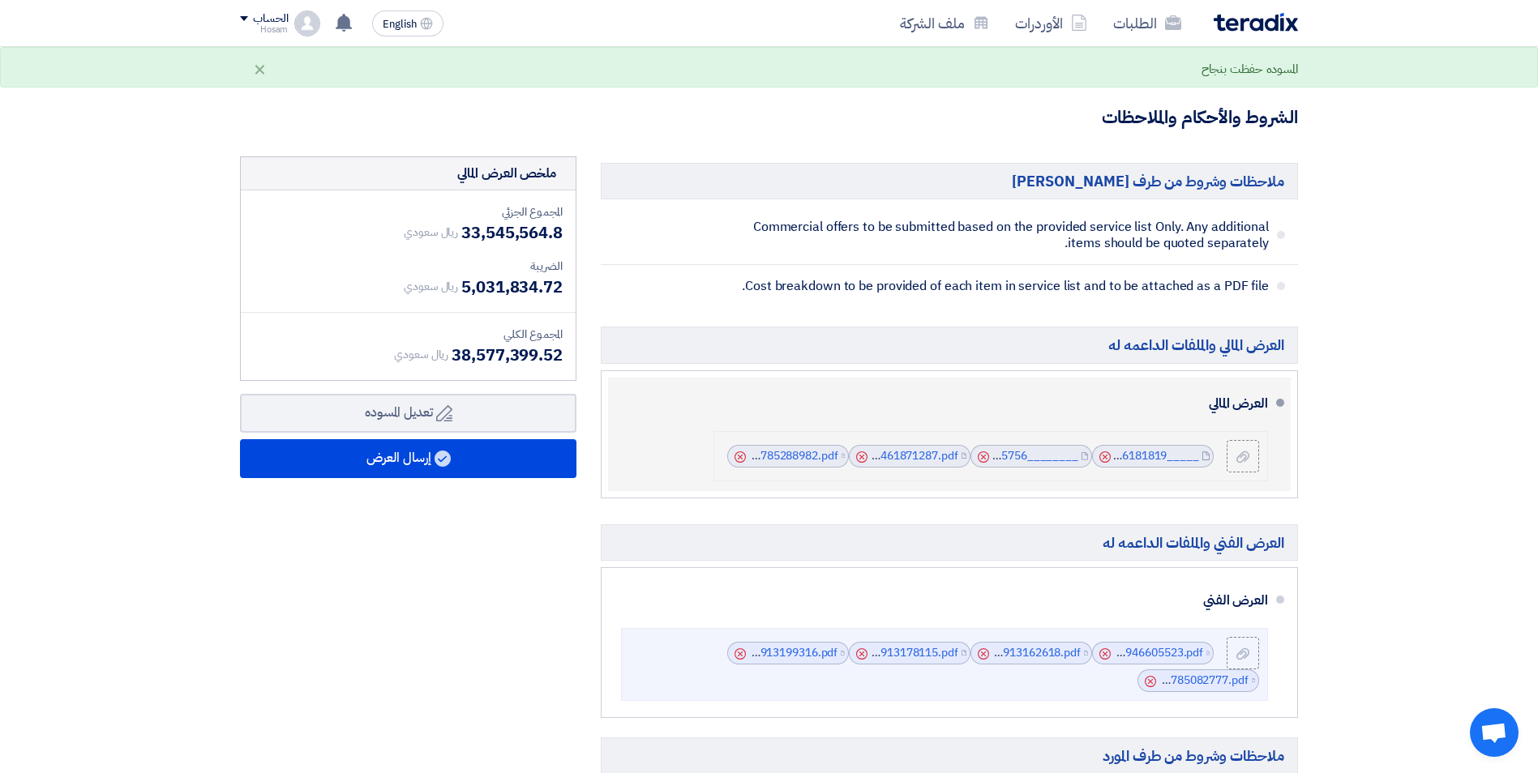
scroll to position [1946, 0]
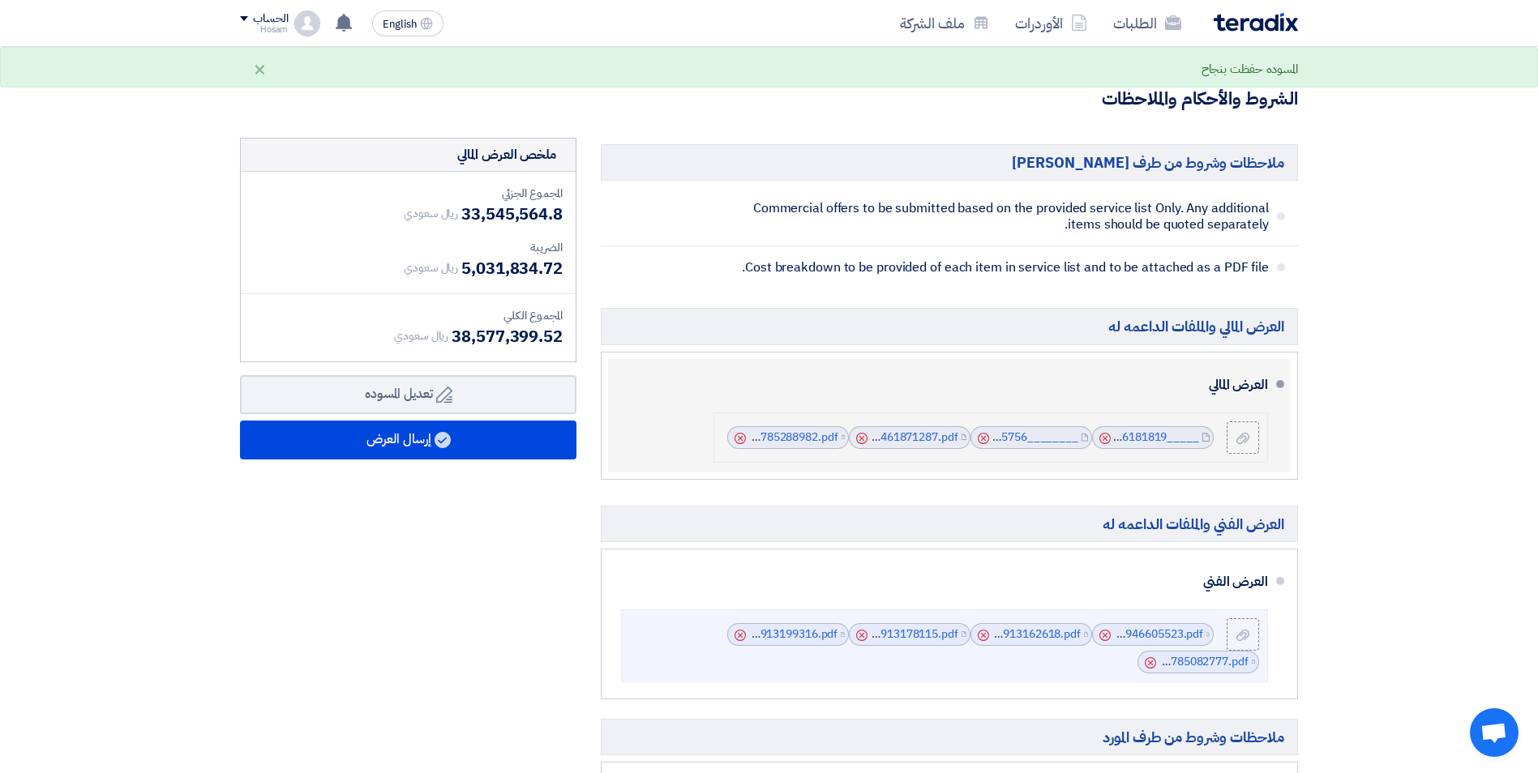
click at [863, 435] on icon "Cancel" at bounding box center [861, 438] width 11 height 11
click at [905, 441] on link "Updated_JJMall_Commercial_offer_1758785288982.pdf" at bounding box center [814, 437] width 289 height 17
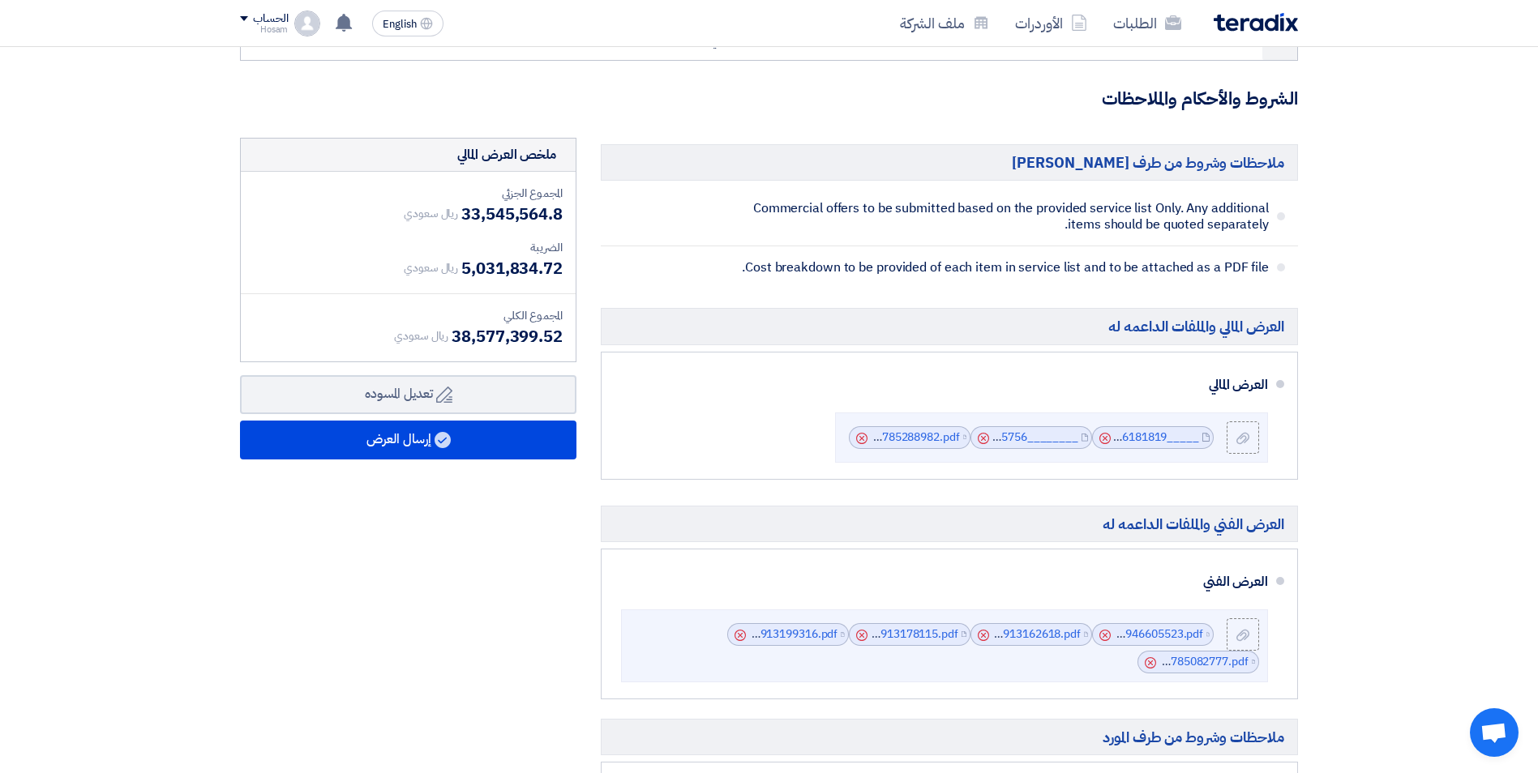
click at [502, 602] on div "ملخص [PERSON_NAME] المجموع الجزئي ريال سعودي 33,545,564.8 الضريبة ريال سعودي" at bounding box center [408, 650] width 361 height 1024
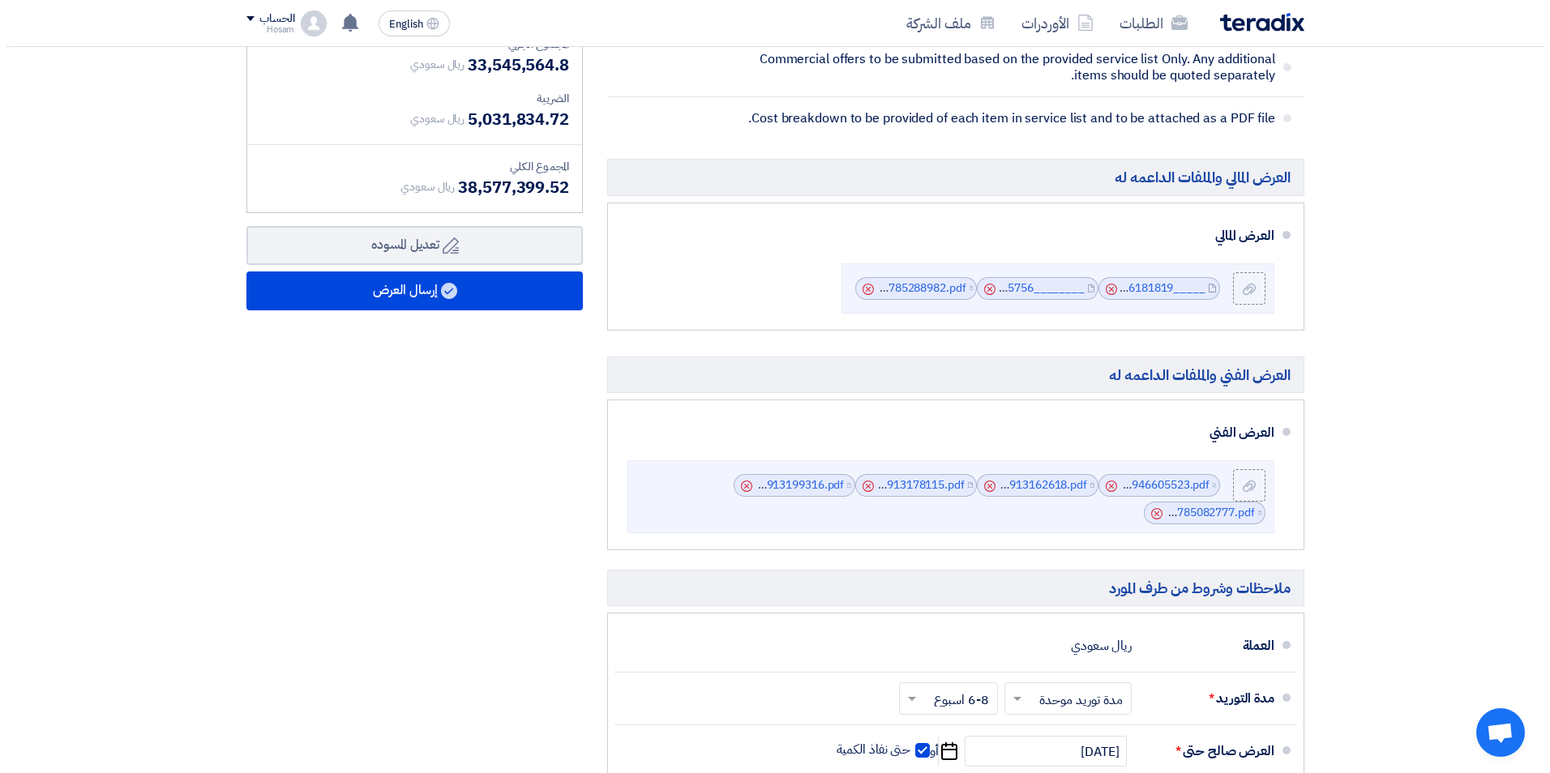
scroll to position [2189, 0]
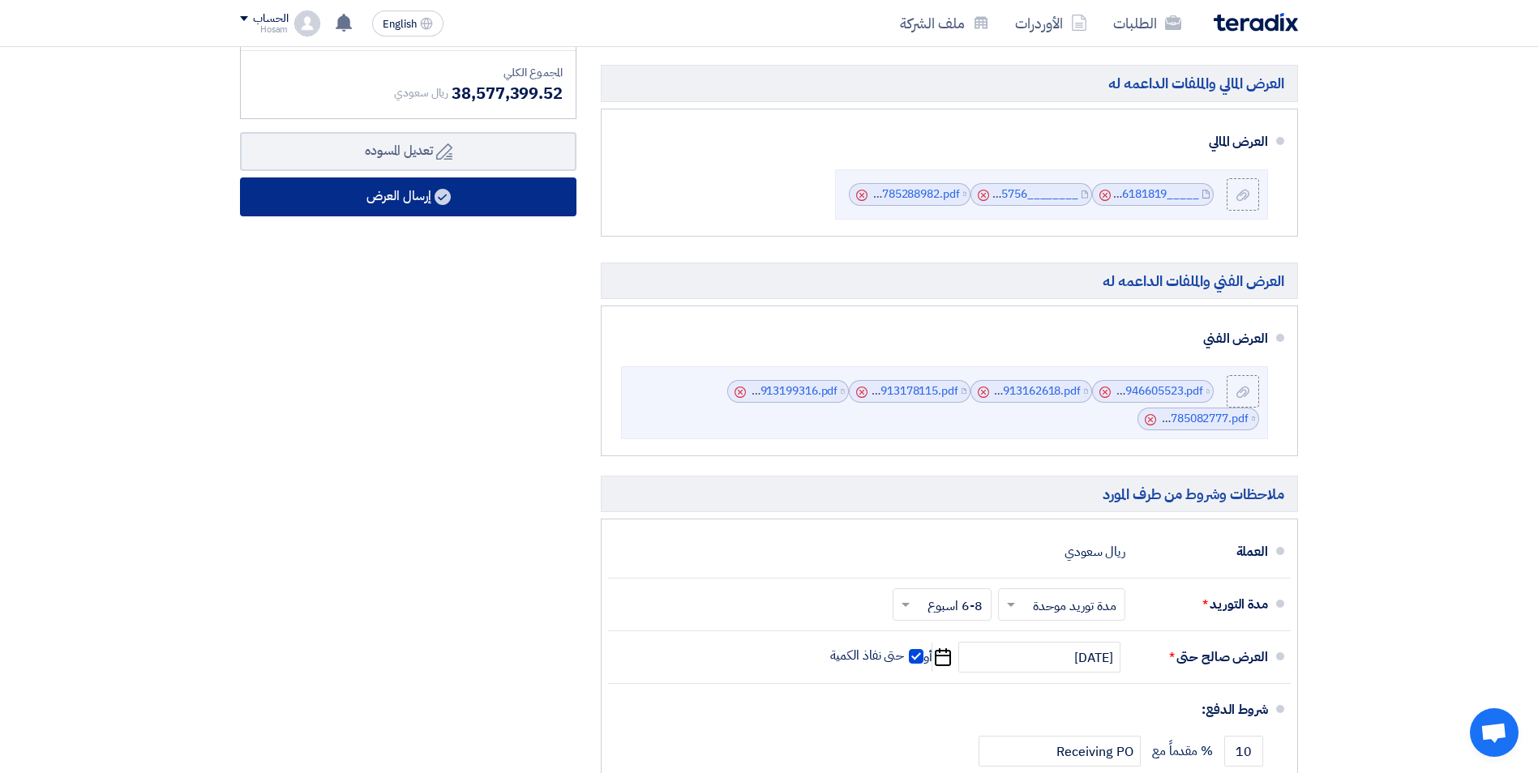
click at [362, 199] on button "إرسال العرض" at bounding box center [408, 197] width 336 height 39
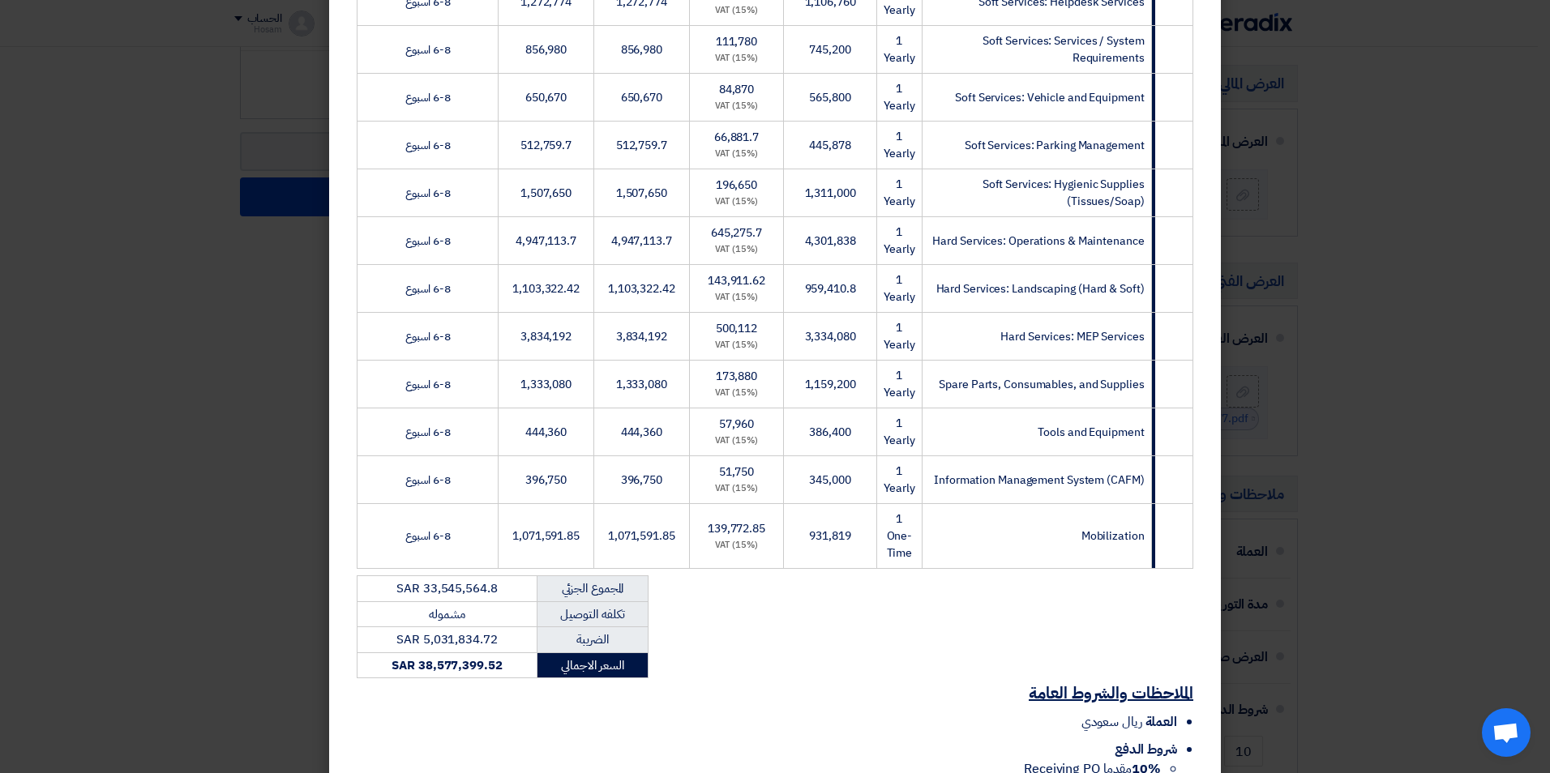
scroll to position [649, 0]
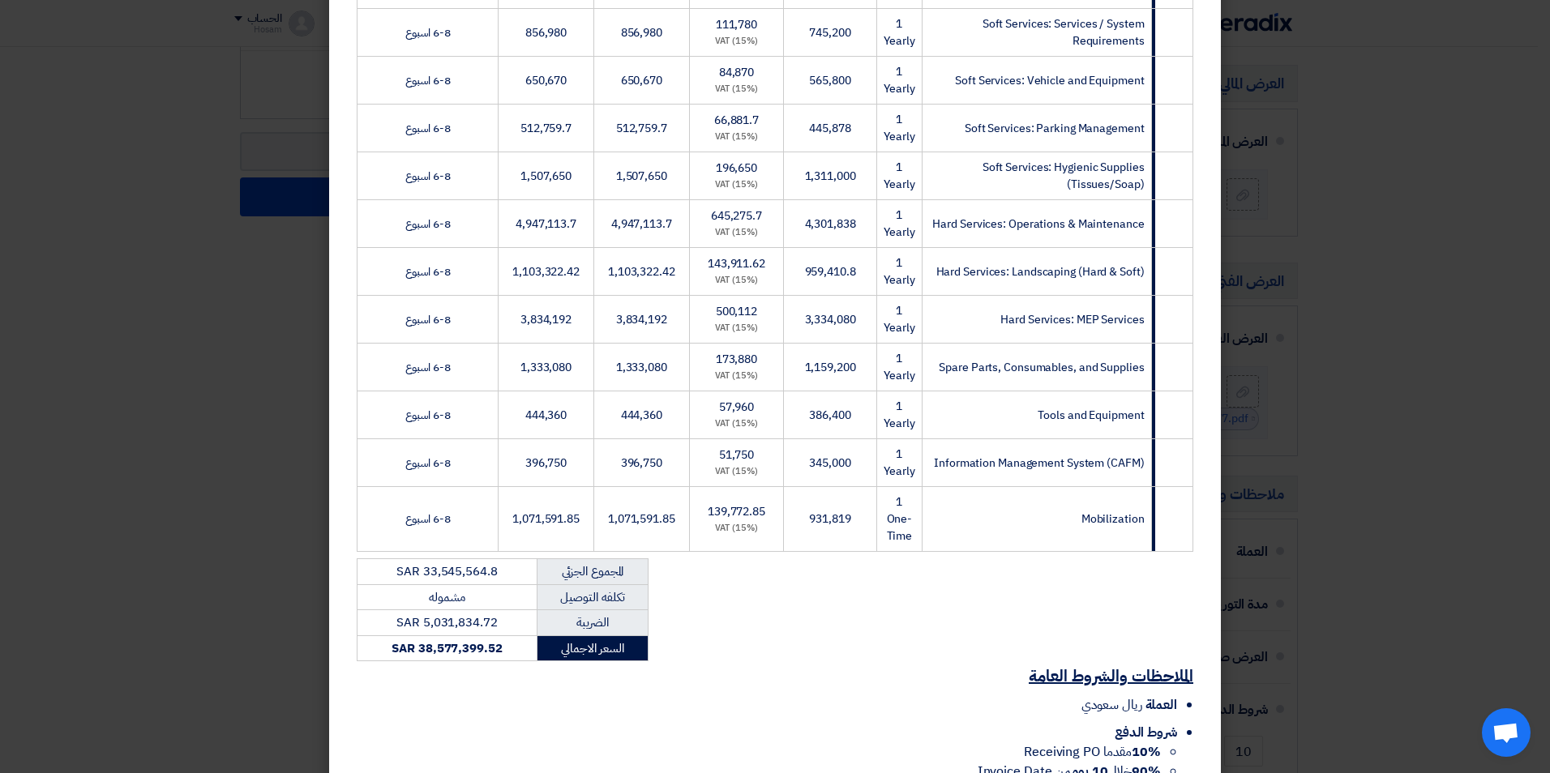
click at [567, 707] on ul "العملة ريال سعودي شروط الدفع 10% مقدما Receiving PO 90% خلال 10 يوم من Invoice …" at bounding box center [775, 786] width 837 height 180
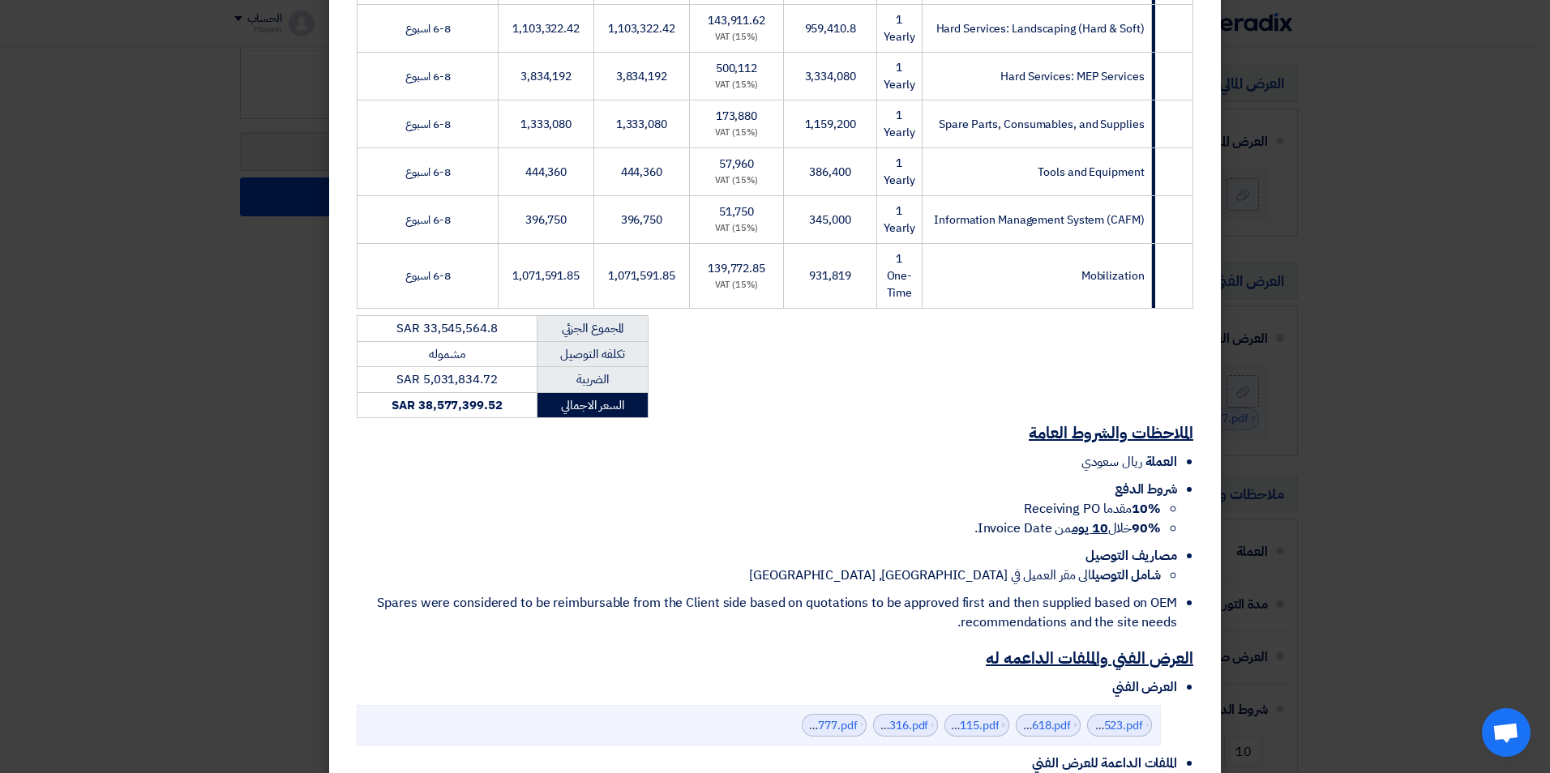
scroll to position [1122, 0]
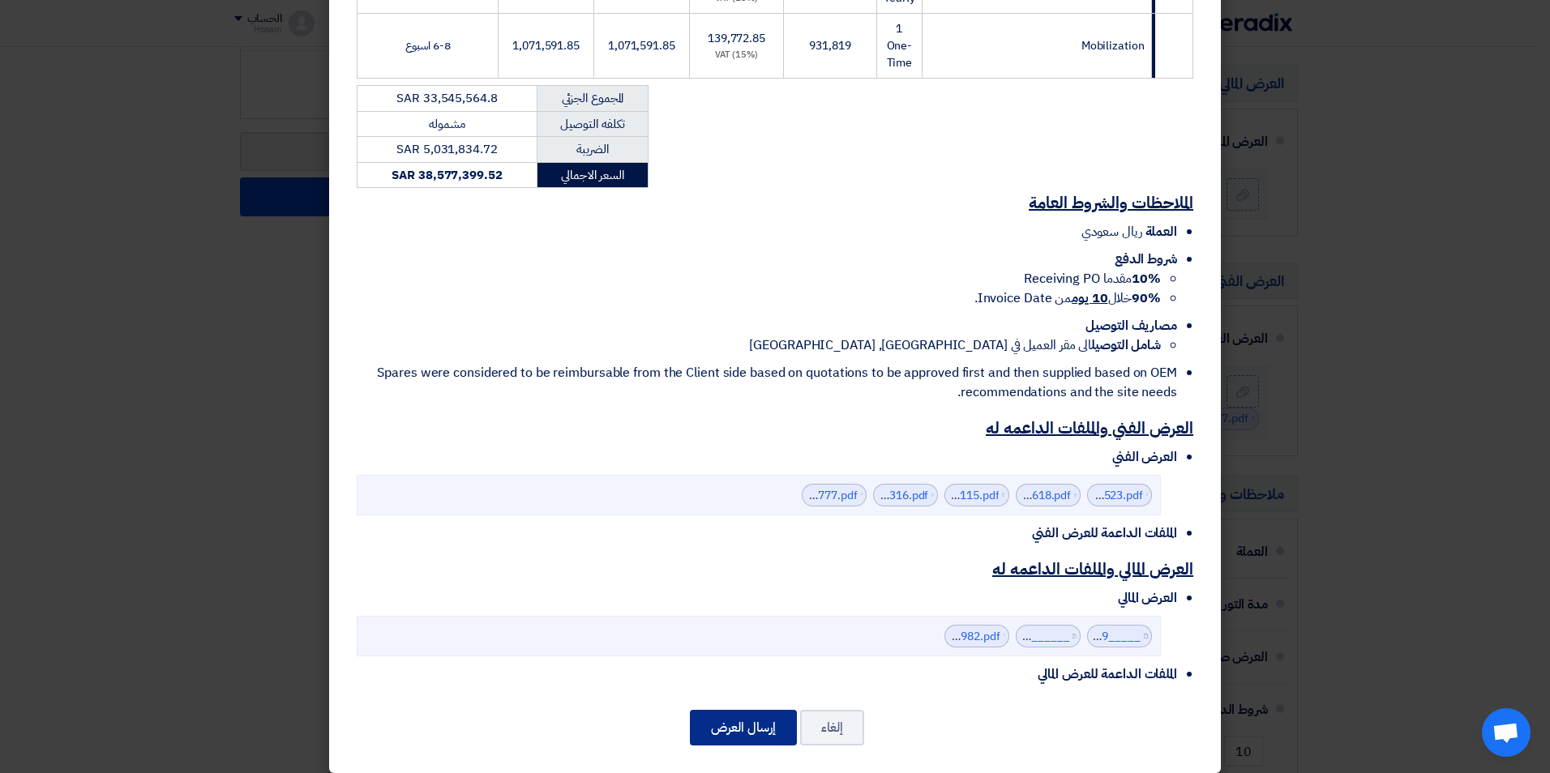
click at [773, 710] on button "إرسال العرض" at bounding box center [743, 728] width 107 height 36
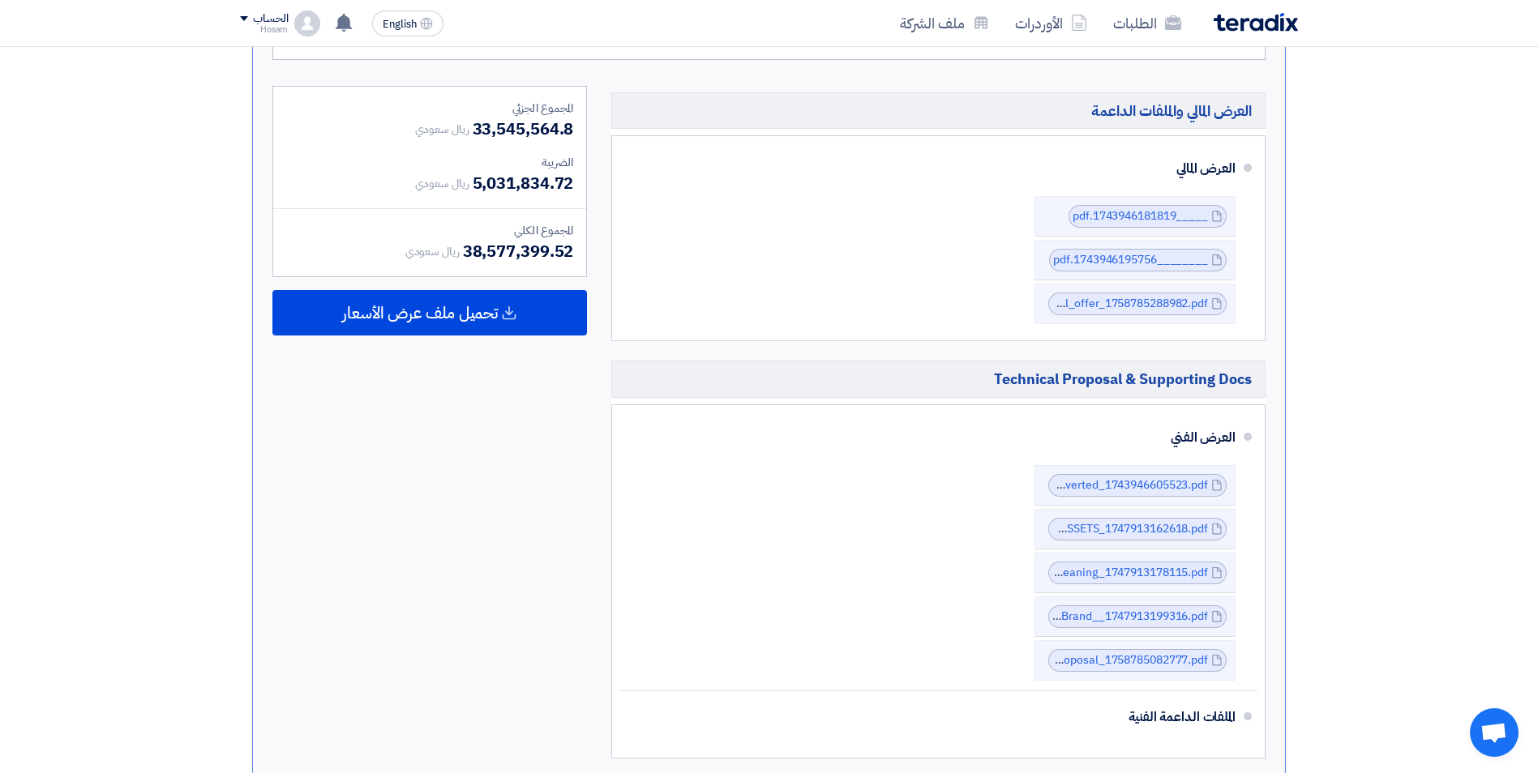
scroll to position [1702, 0]
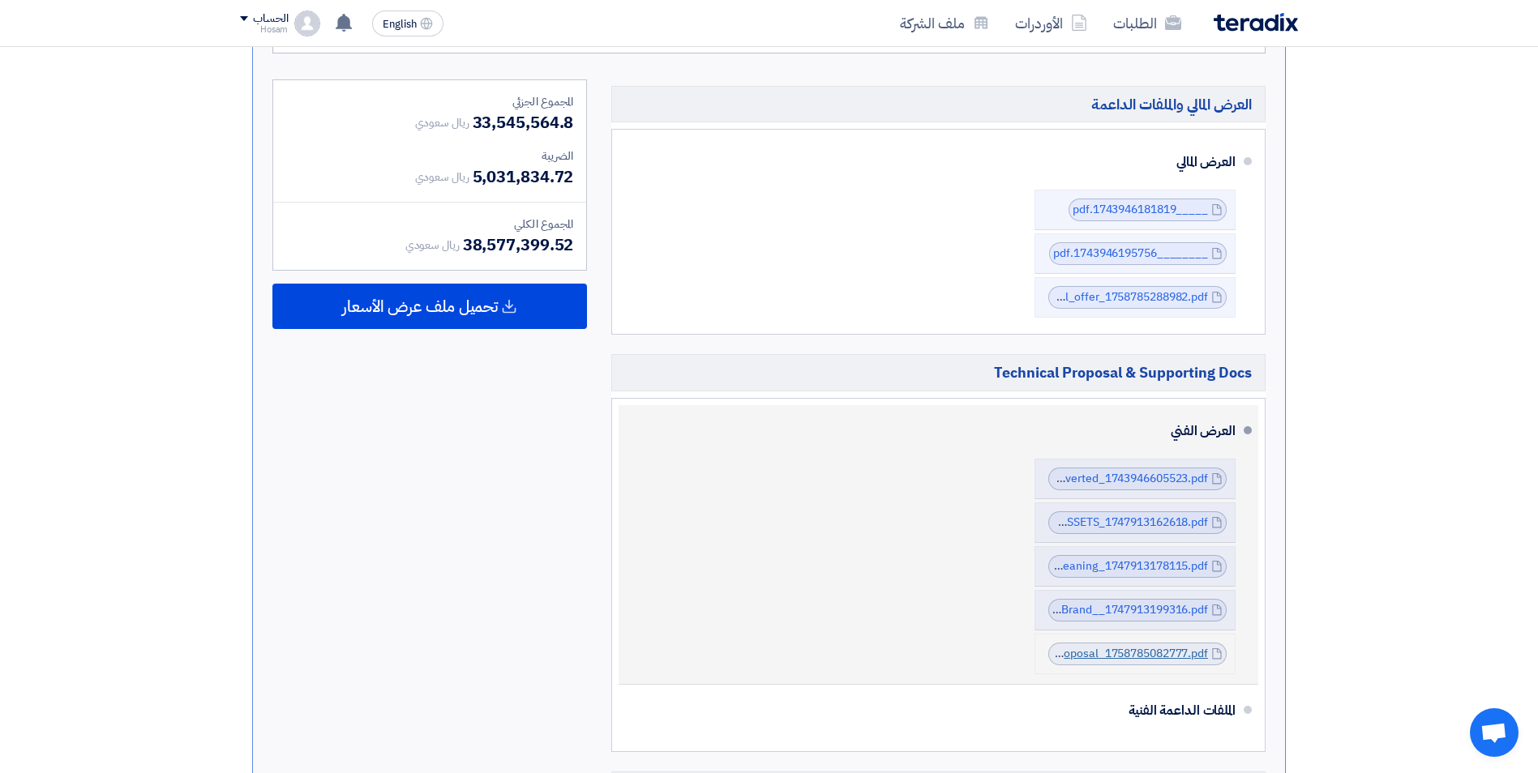
click at [1138, 645] on link "JJMall_Updated_Technical_Proposal_1758785082777.pdf" at bounding box center [1059, 653] width 298 height 17
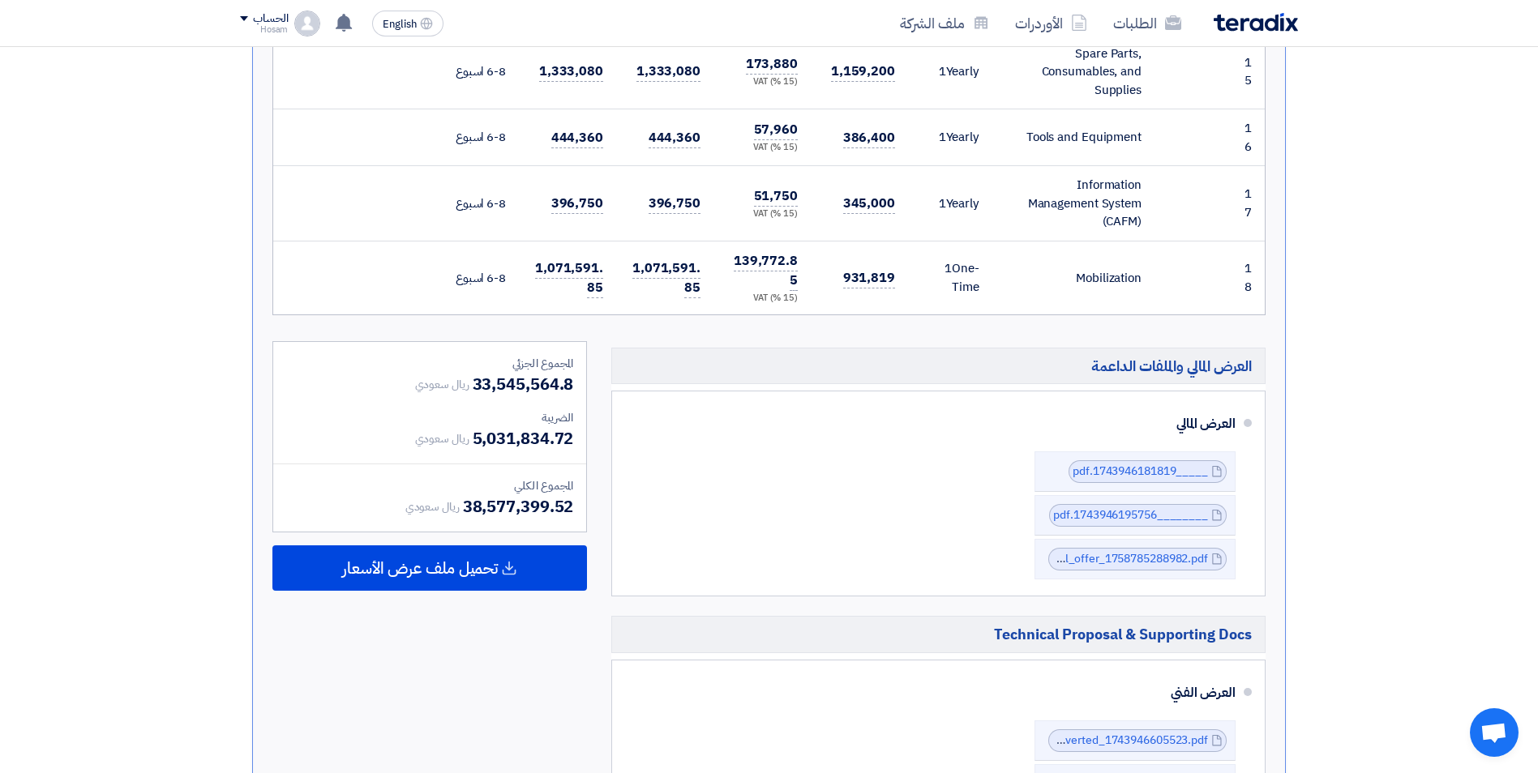
scroll to position [1459, 0]
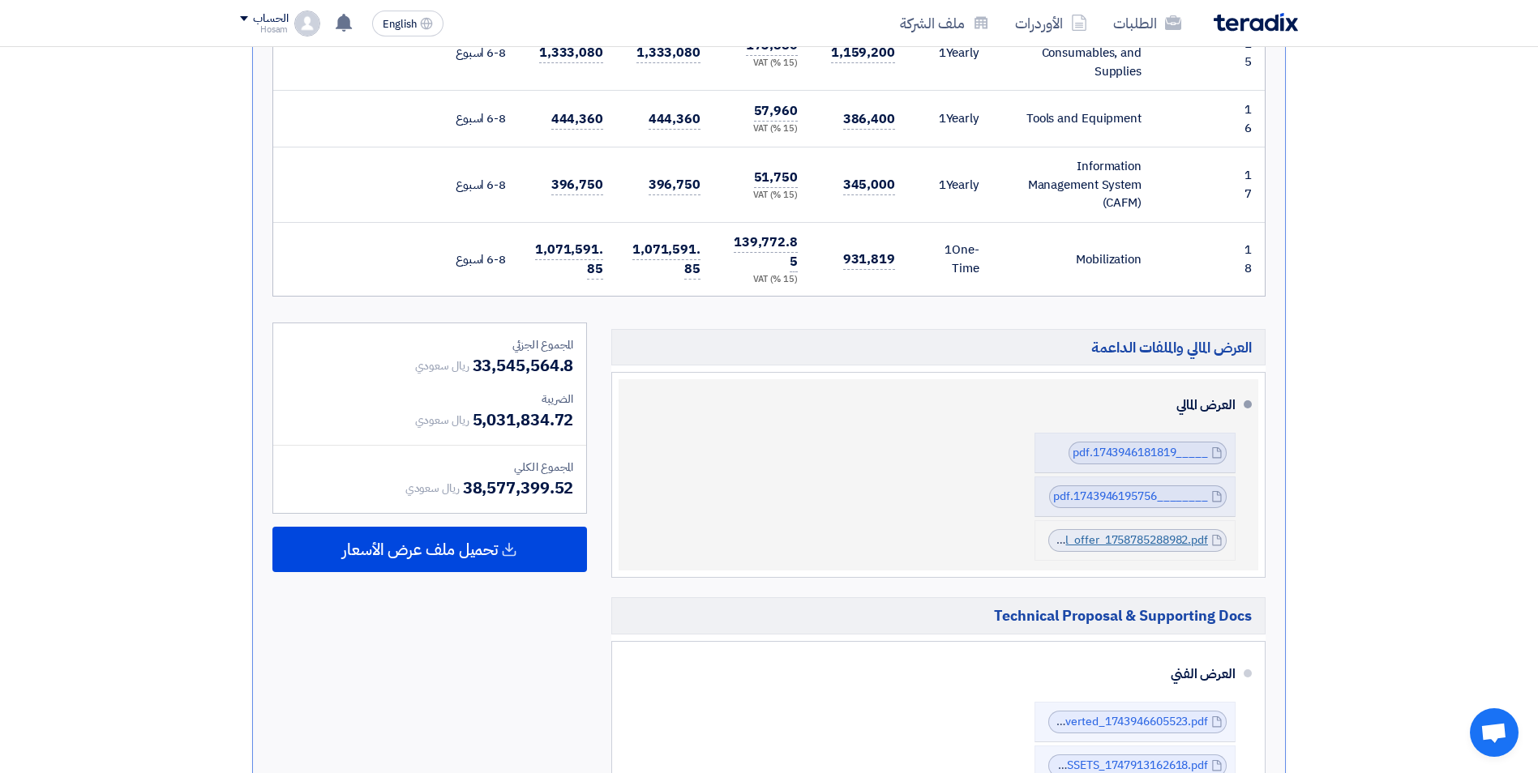
click at [1126, 532] on link "Updated_JJMall_Commercial_offer_1758785288982.pdf" at bounding box center [1063, 540] width 289 height 17
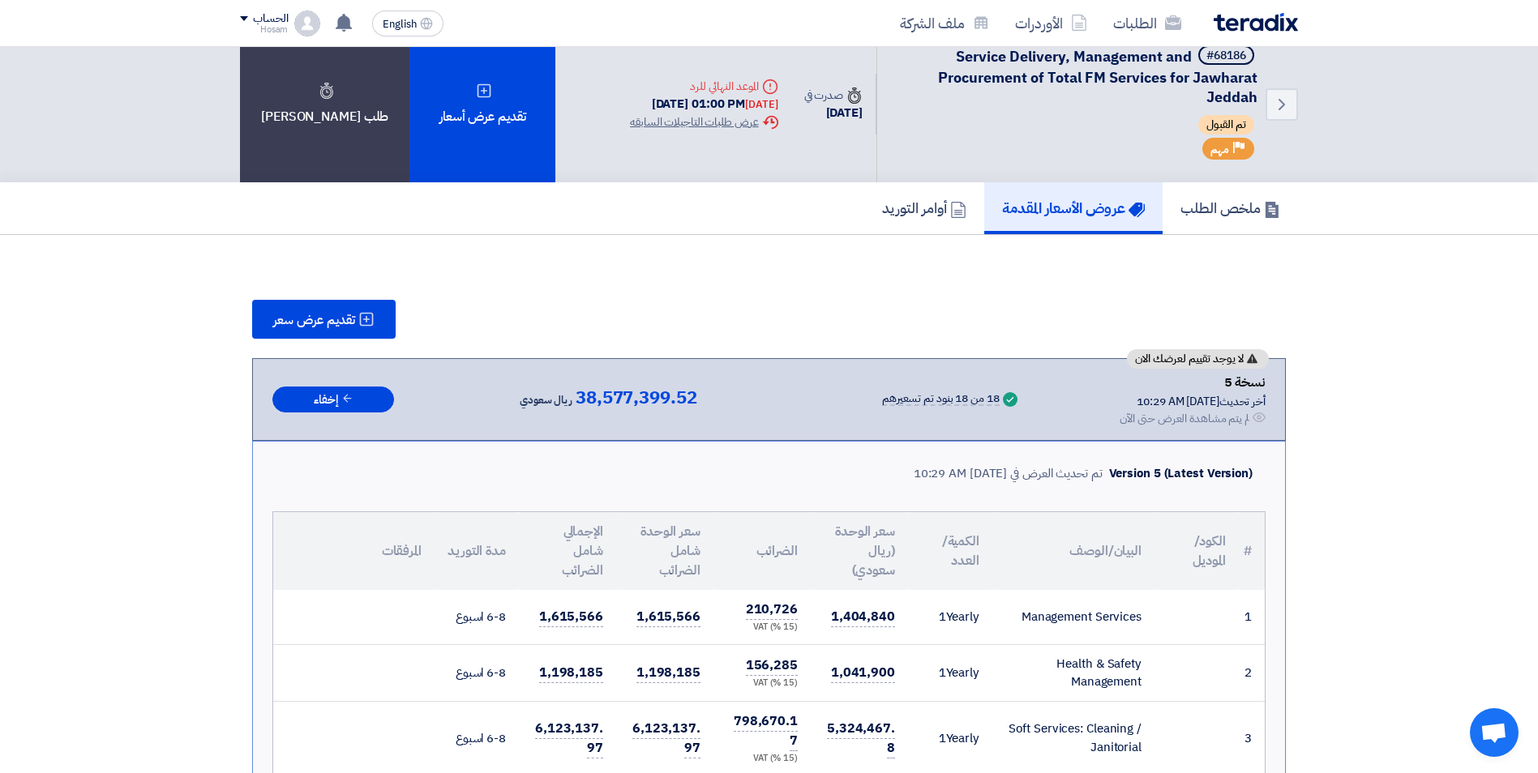
scroll to position [0, 0]
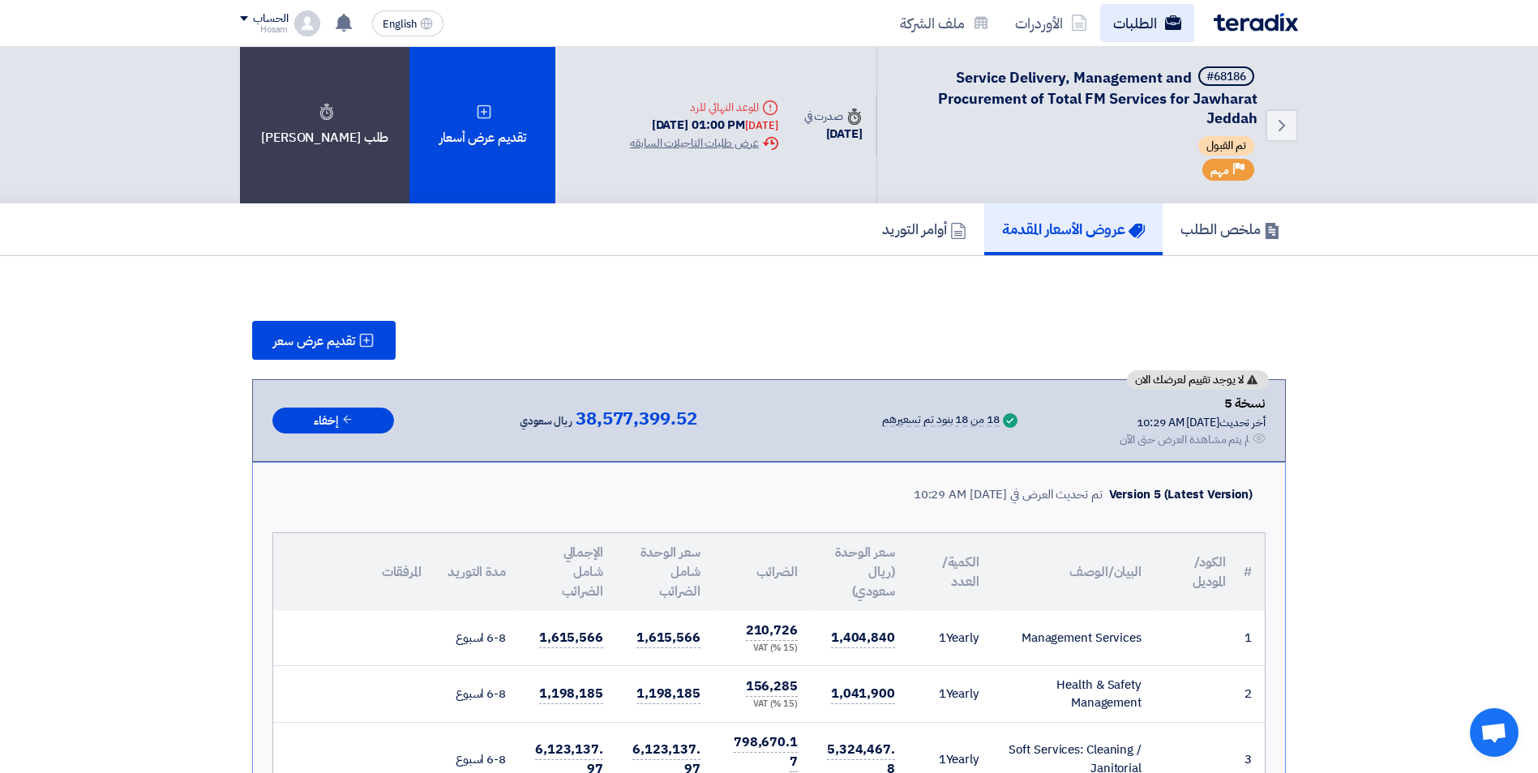
click at [1150, 19] on link "الطلبات" at bounding box center [1147, 23] width 94 height 38
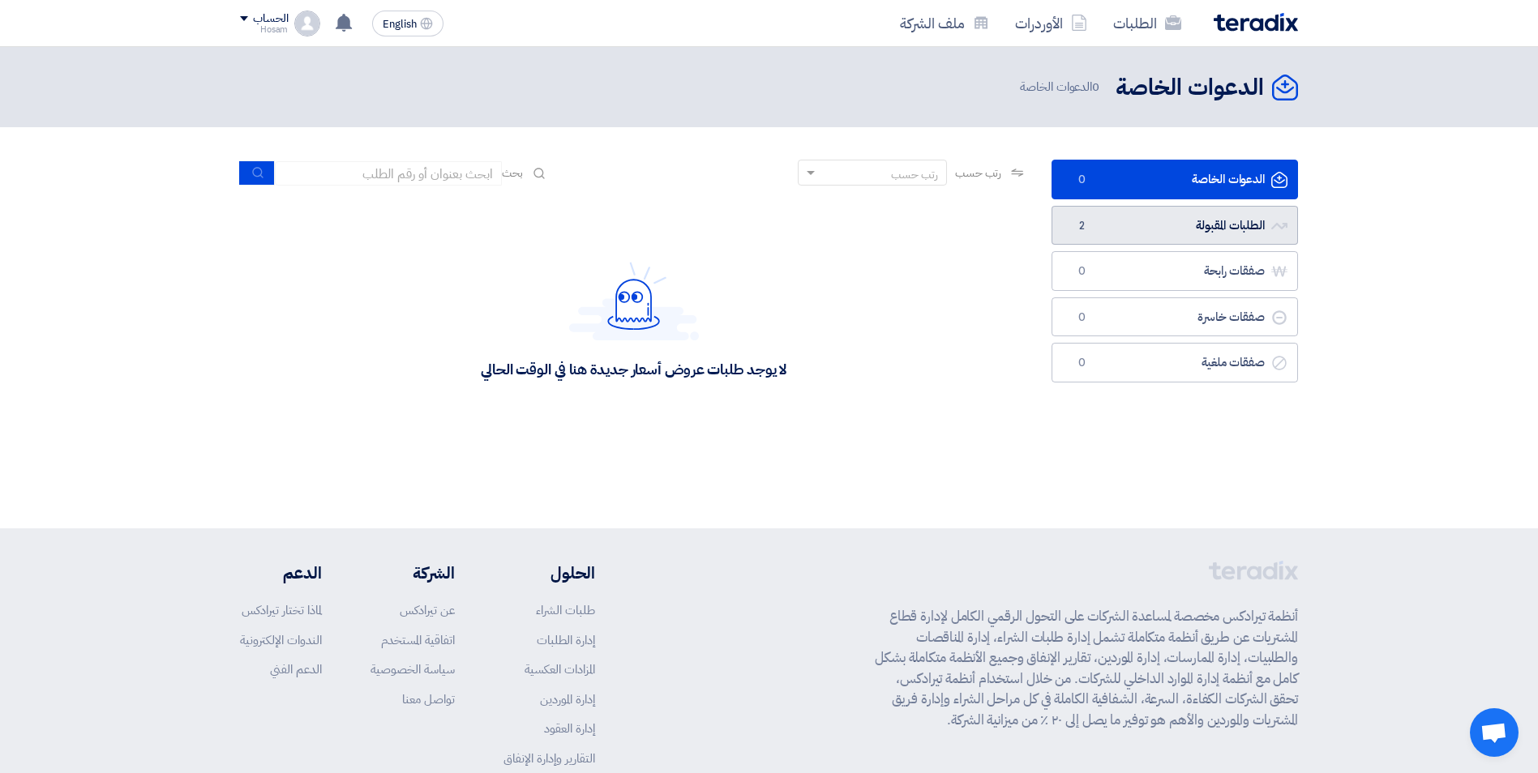
click at [1235, 226] on link "الطلبات المقبولة الطلبات المقبولة 2" at bounding box center [1174, 226] width 246 height 40
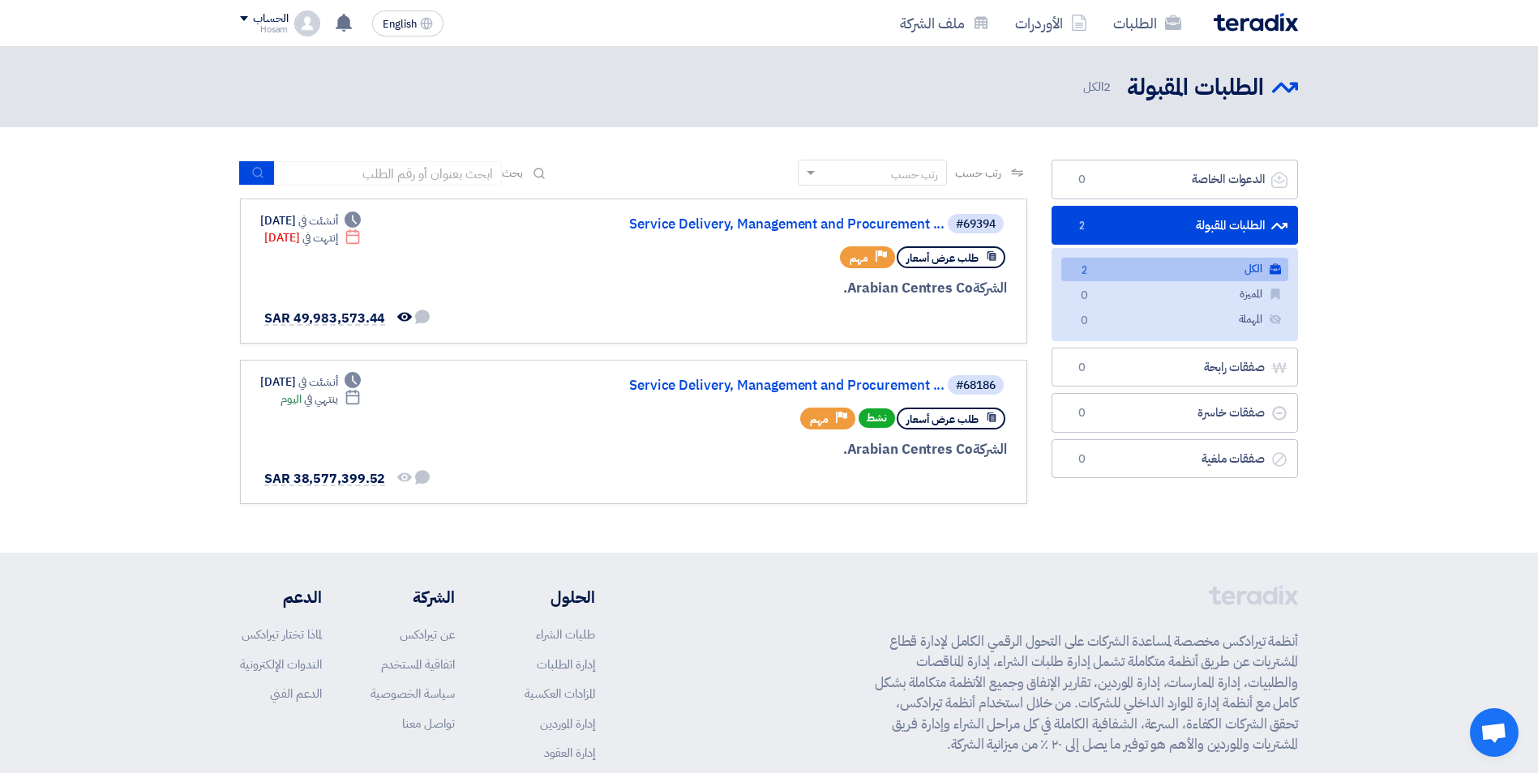
click at [1239, 264] on link "الكل الكل 2" at bounding box center [1174, 270] width 227 height 24
click at [760, 381] on link "Service Delivery, Management and Procurement ..." at bounding box center [782, 386] width 324 height 15
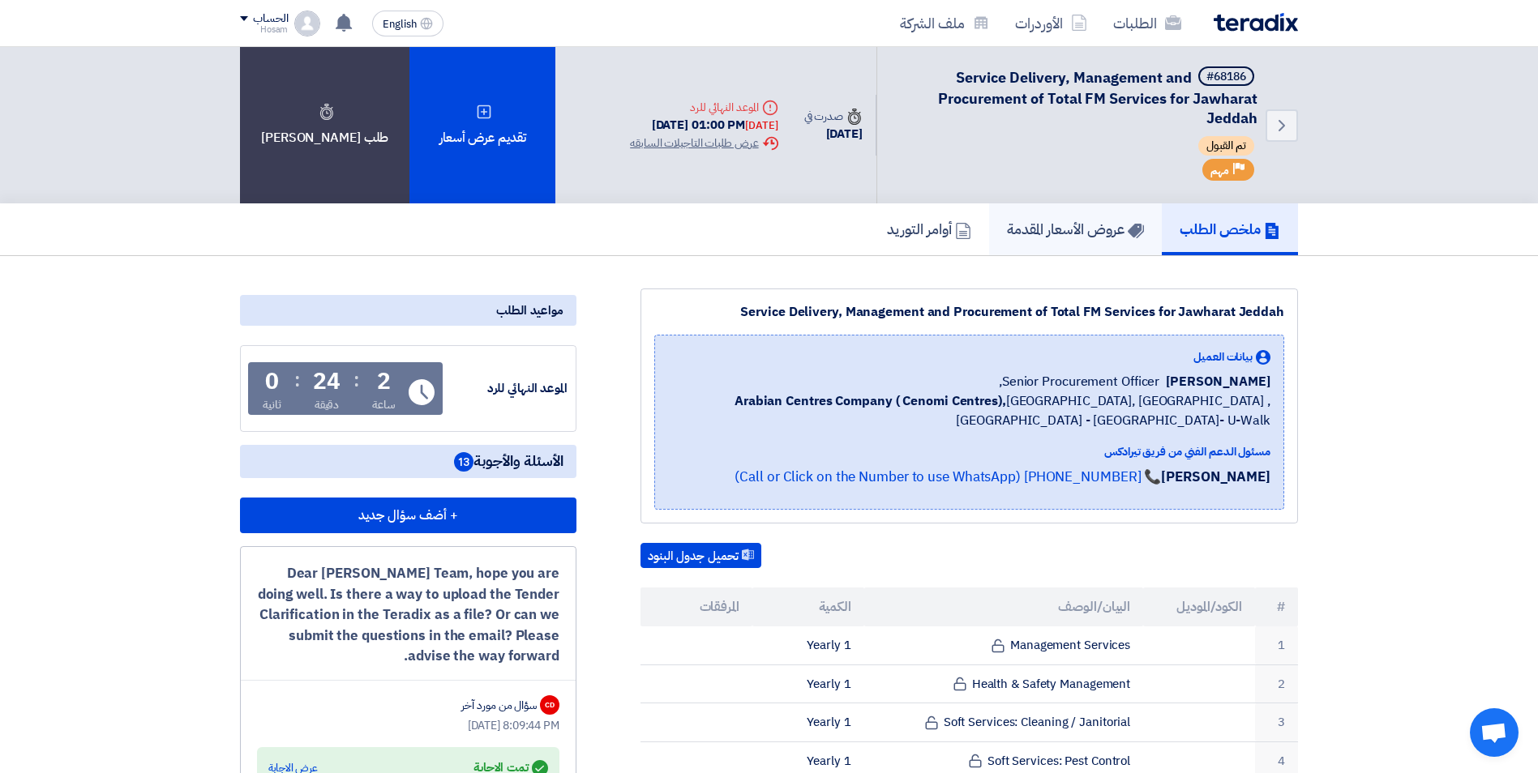
click at [1072, 228] on h5 "عروض الأسعار المقدمة" at bounding box center [1075, 229] width 137 height 19
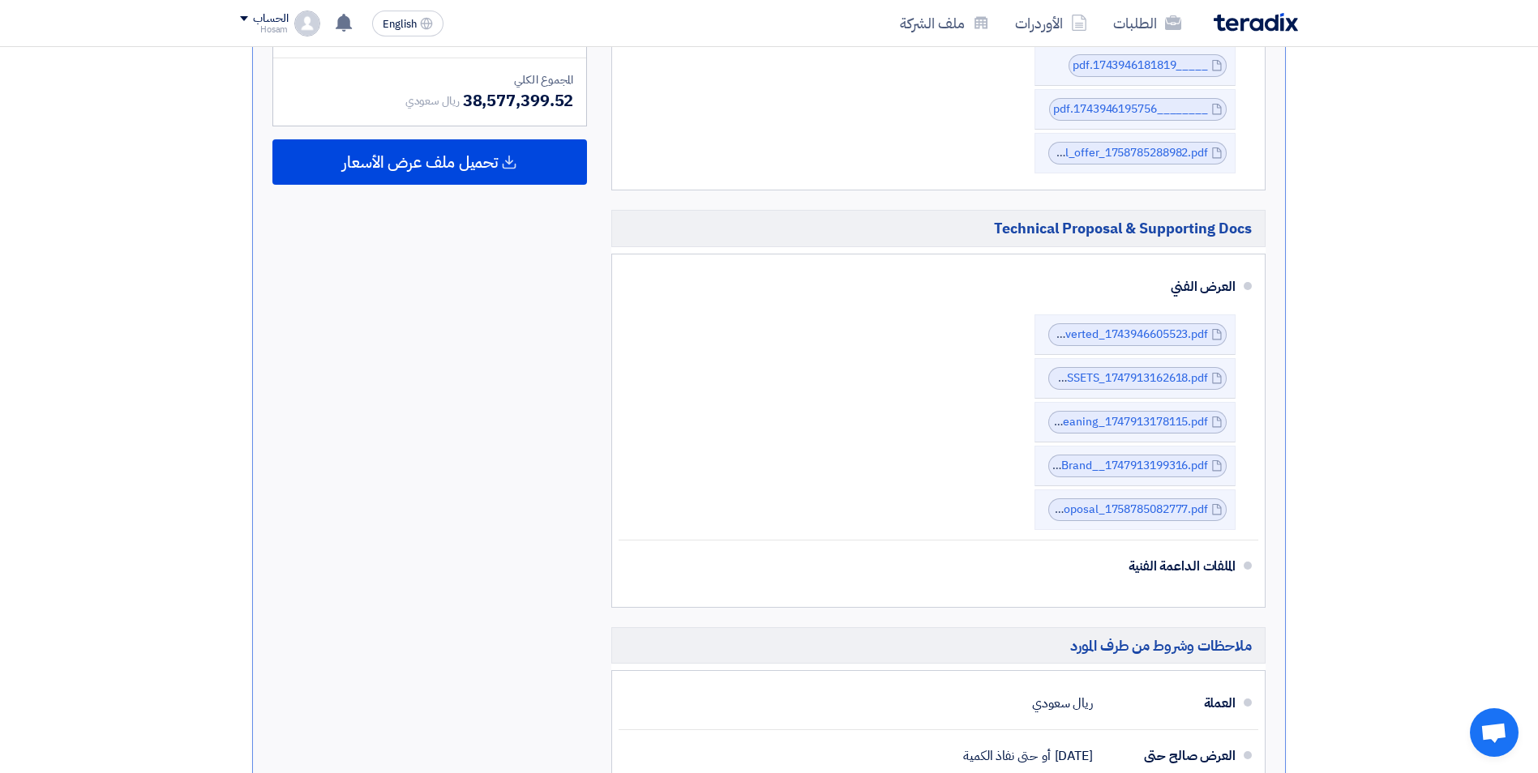
scroll to position [1784, 0]
